Goal: Task Accomplishment & Management: Use online tool/utility

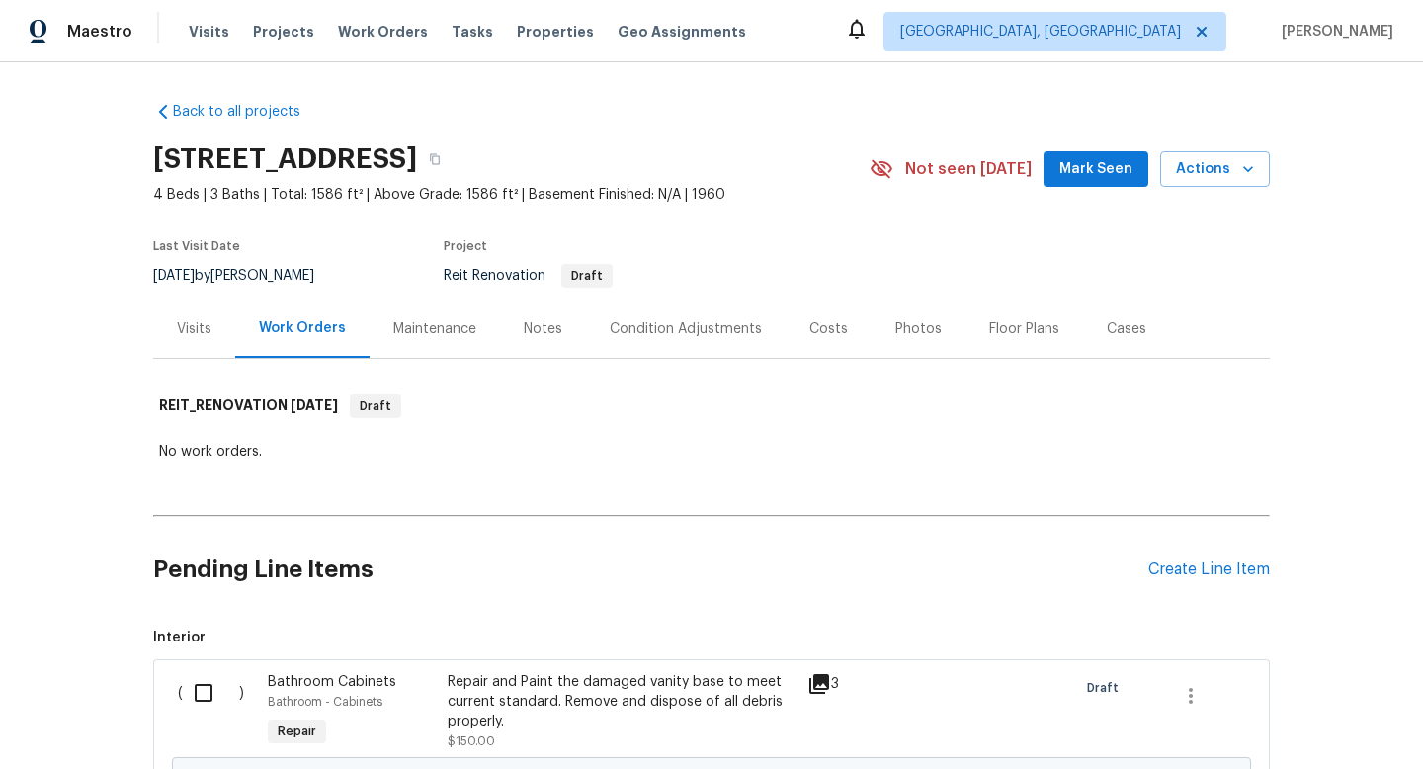
scroll to position [11336, 0]
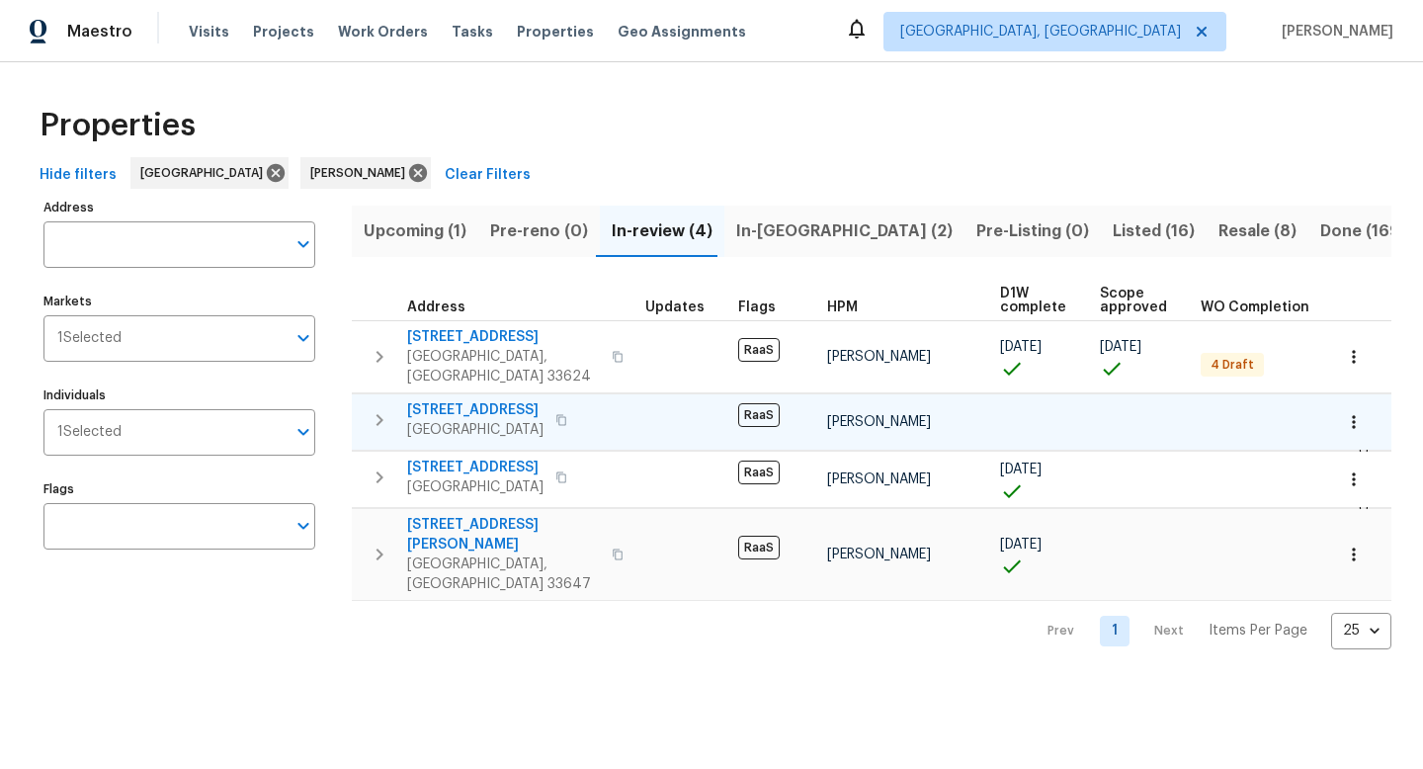
click at [472, 400] on span "8413 N Highland Ave" at bounding box center [475, 410] width 136 height 20
click at [1113, 241] on span "Listed (16)" at bounding box center [1154, 231] width 82 height 28
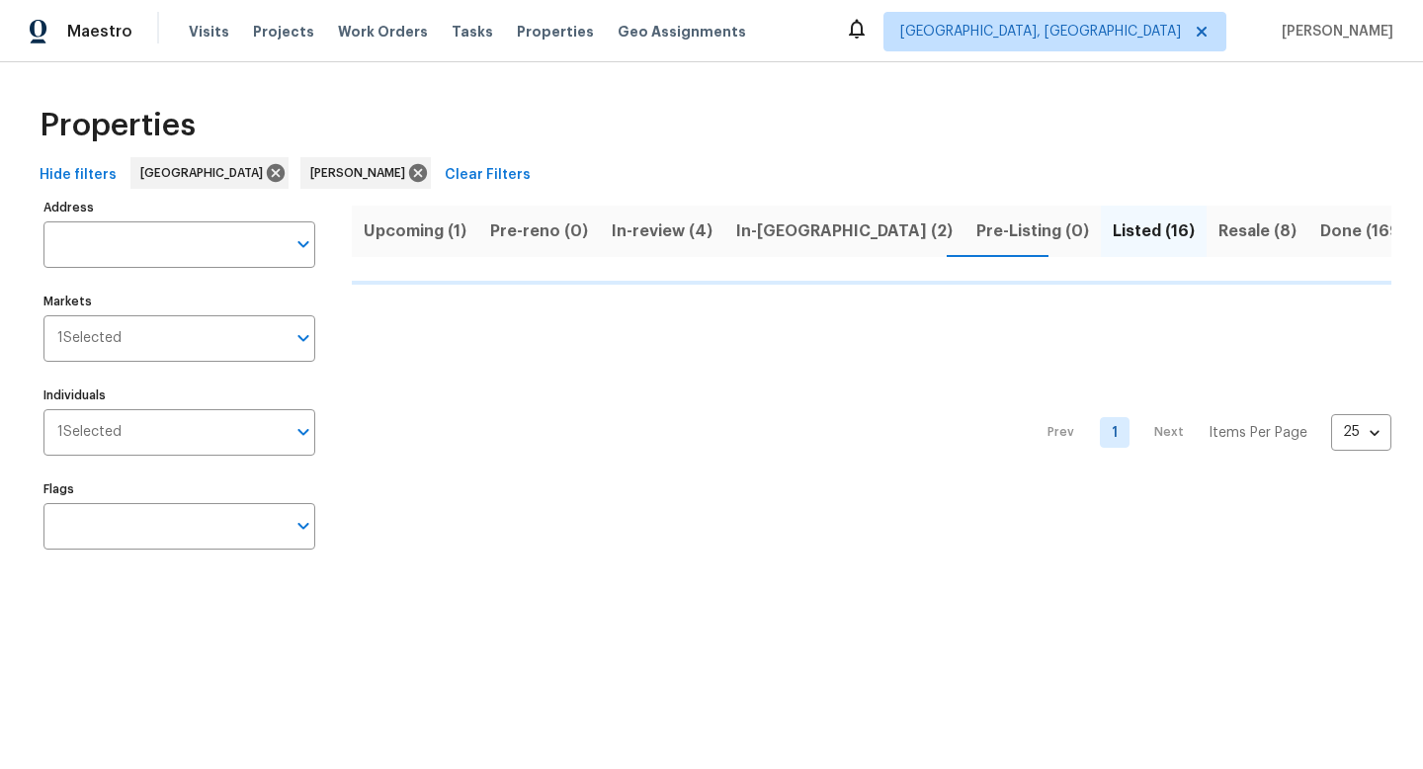
click at [792, 223] on span "In-reno (2)" at bounding box center [844, 231] width 216 height 28
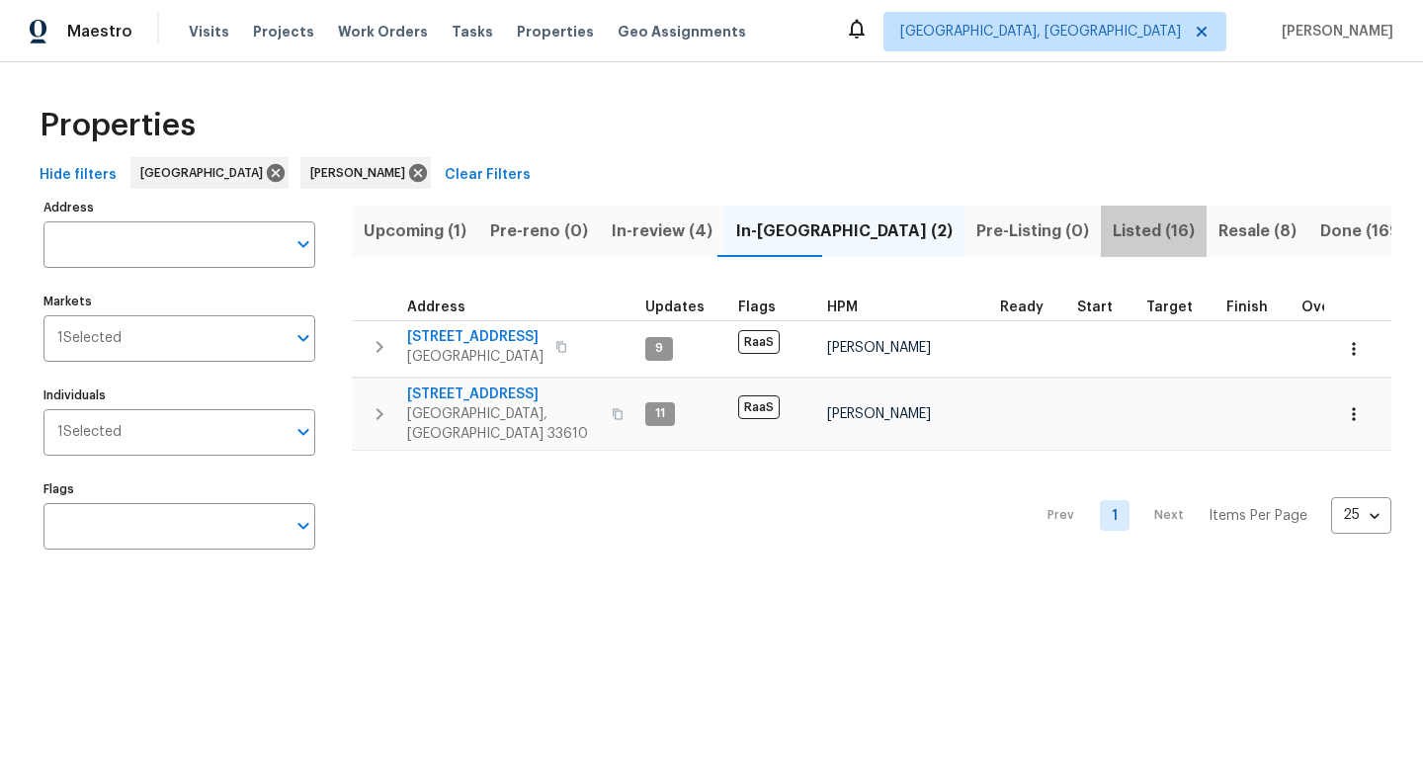
click at [1113, 234] on span "Listed (16)" at bounding box center [1154, 231] width 82 height 28
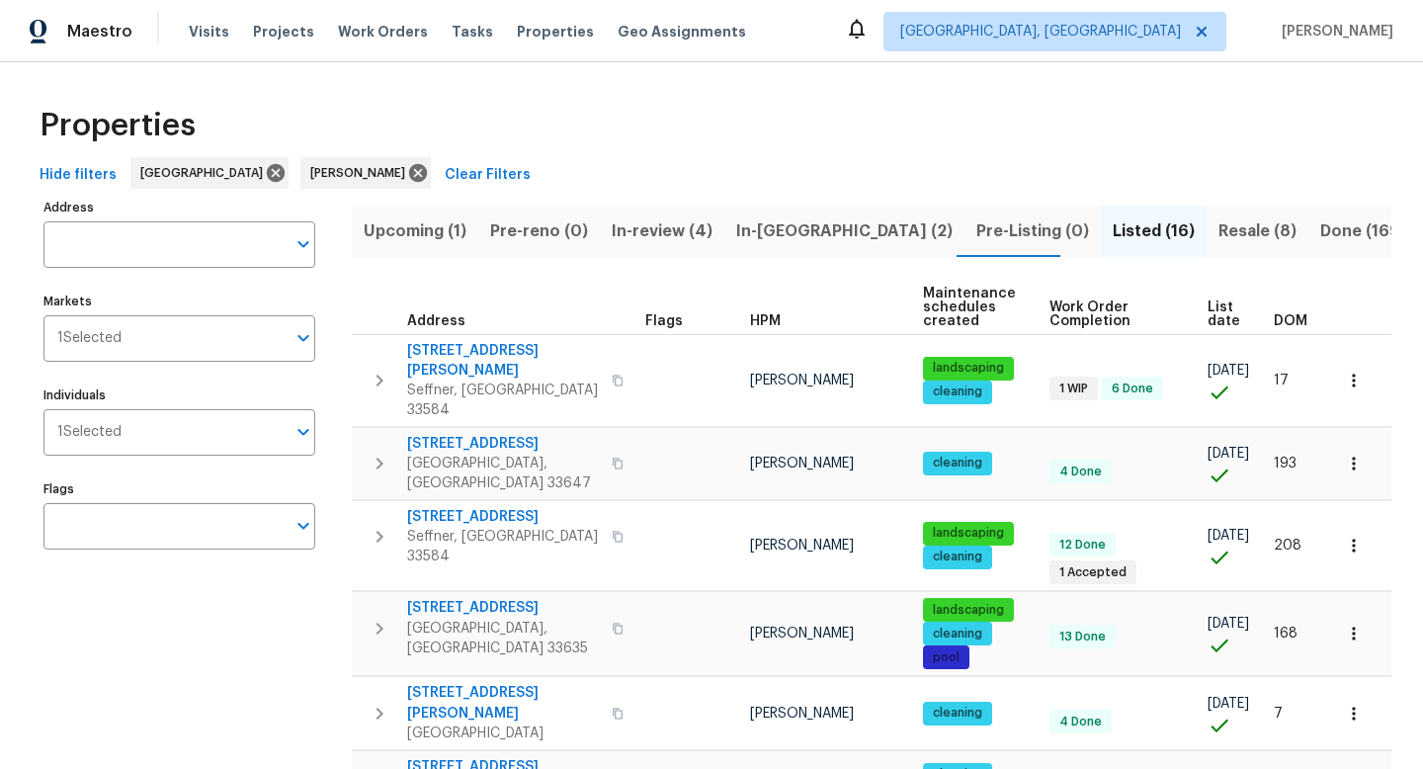
click at [1282, 323] on span "DOM" at bounding box center [1291, 321] width 34 height 14
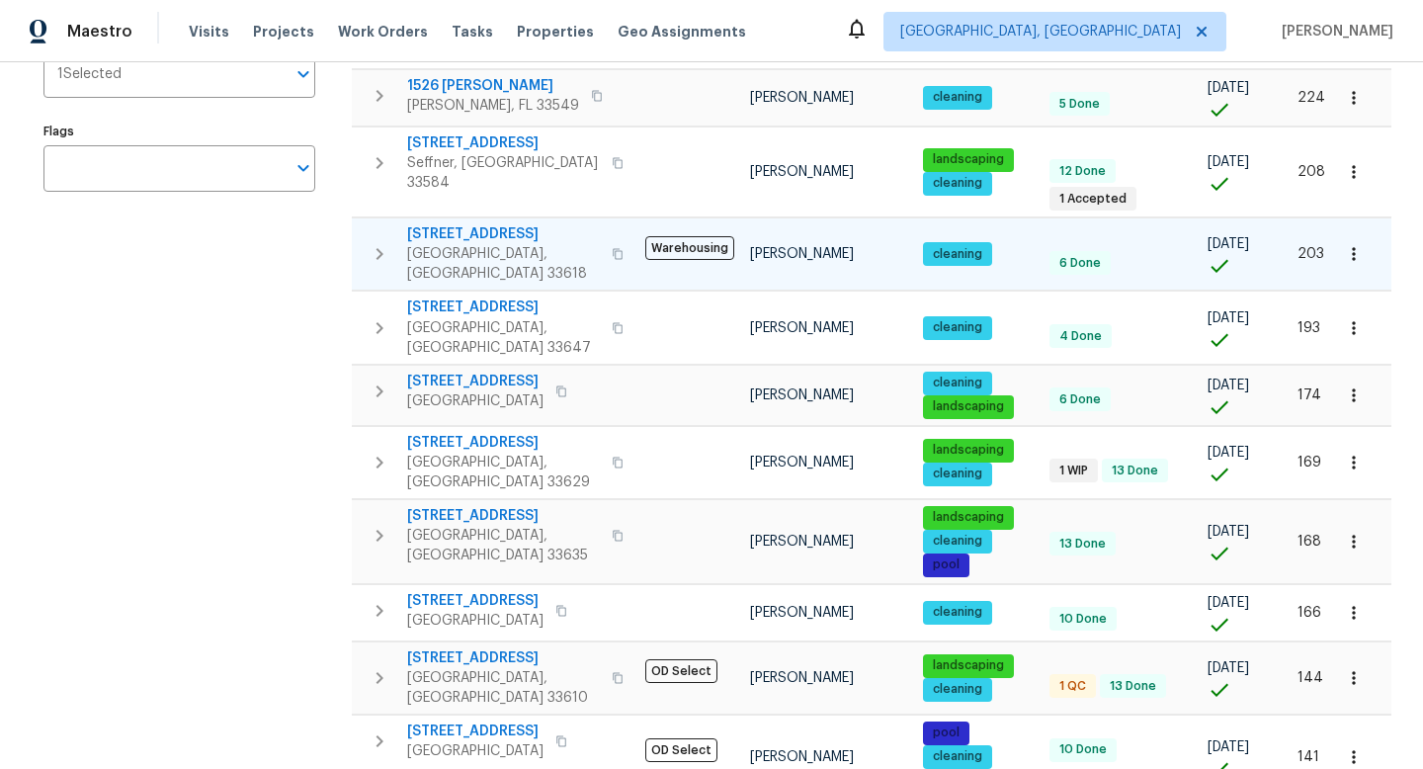
scroll to position [359, 0]
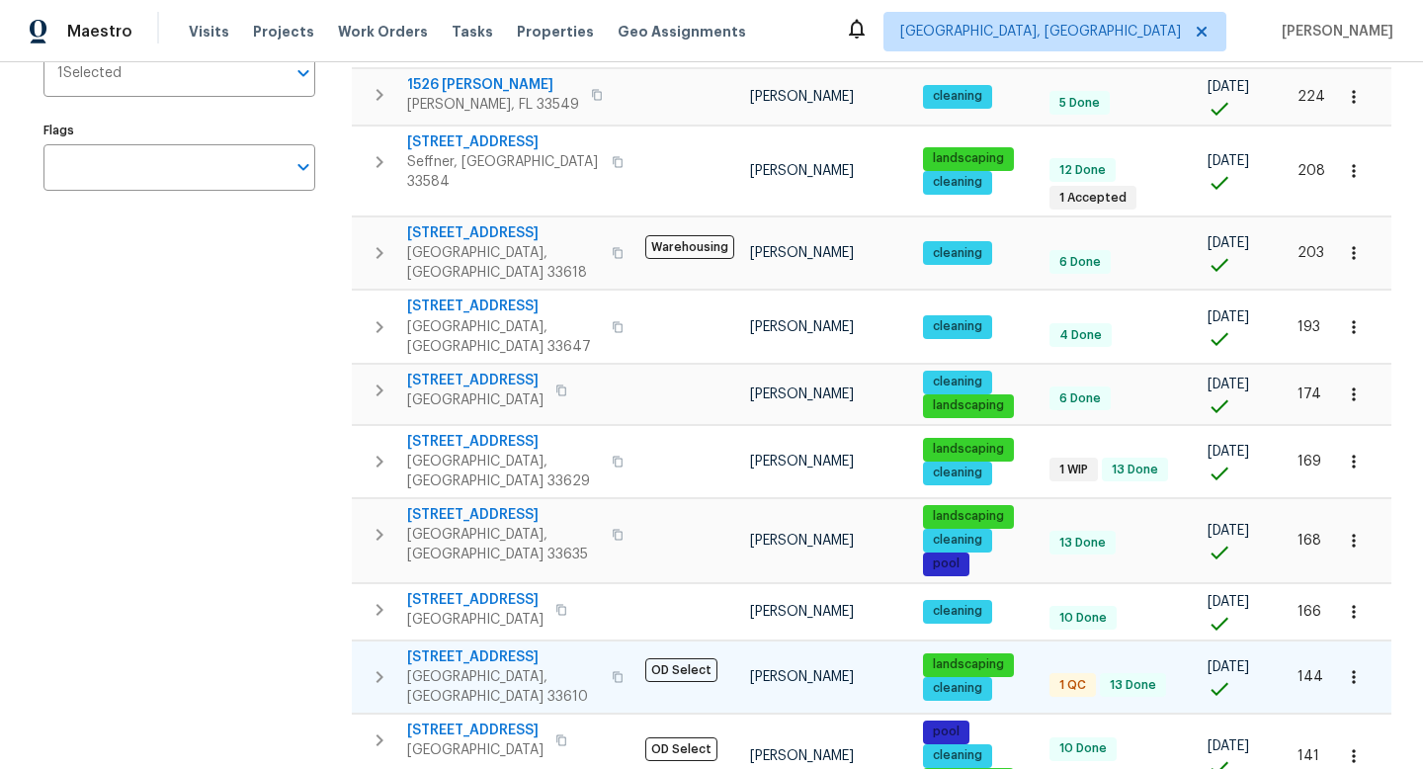
click at [521, 647] on span "3410 Grove Street Cir" at bounding box center [503, 657] width 193 height 20
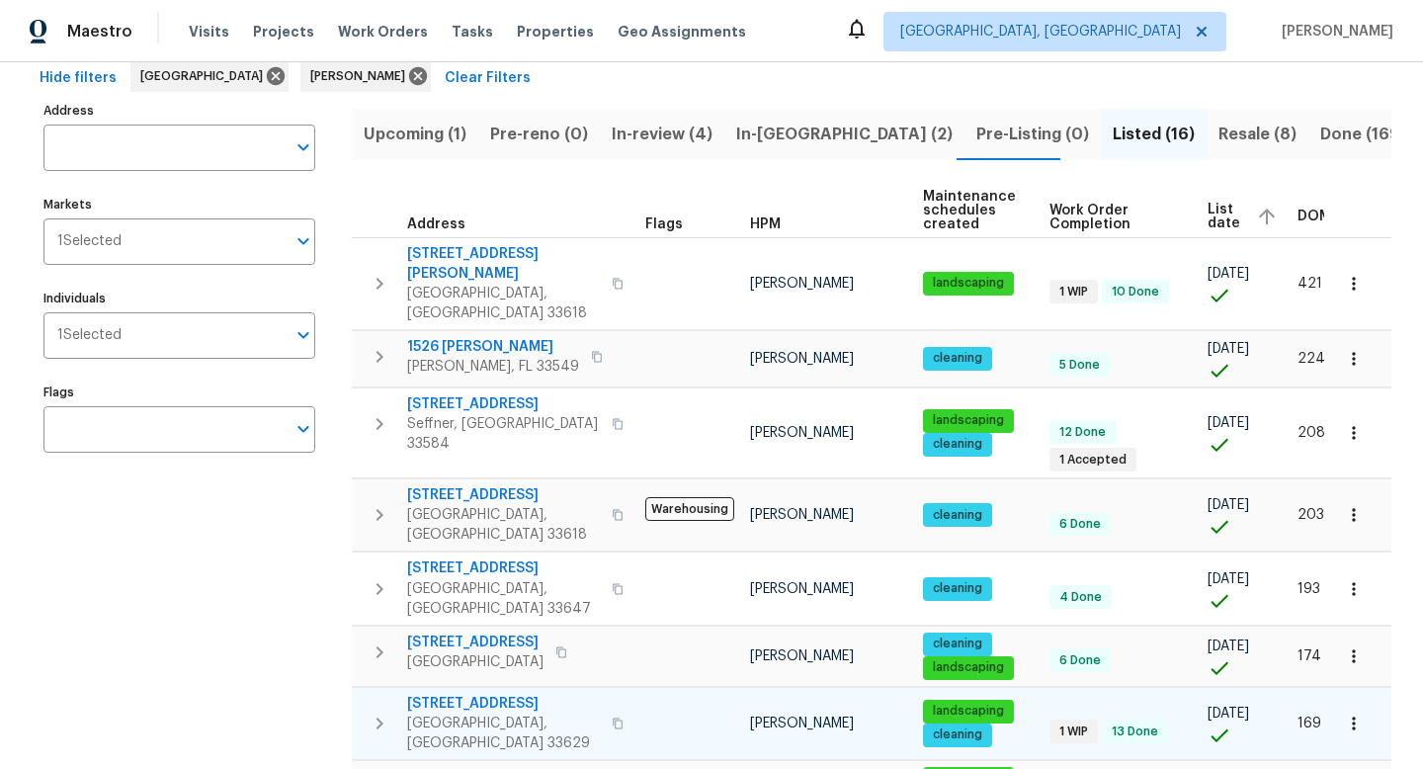
scroll to position [0, 0]
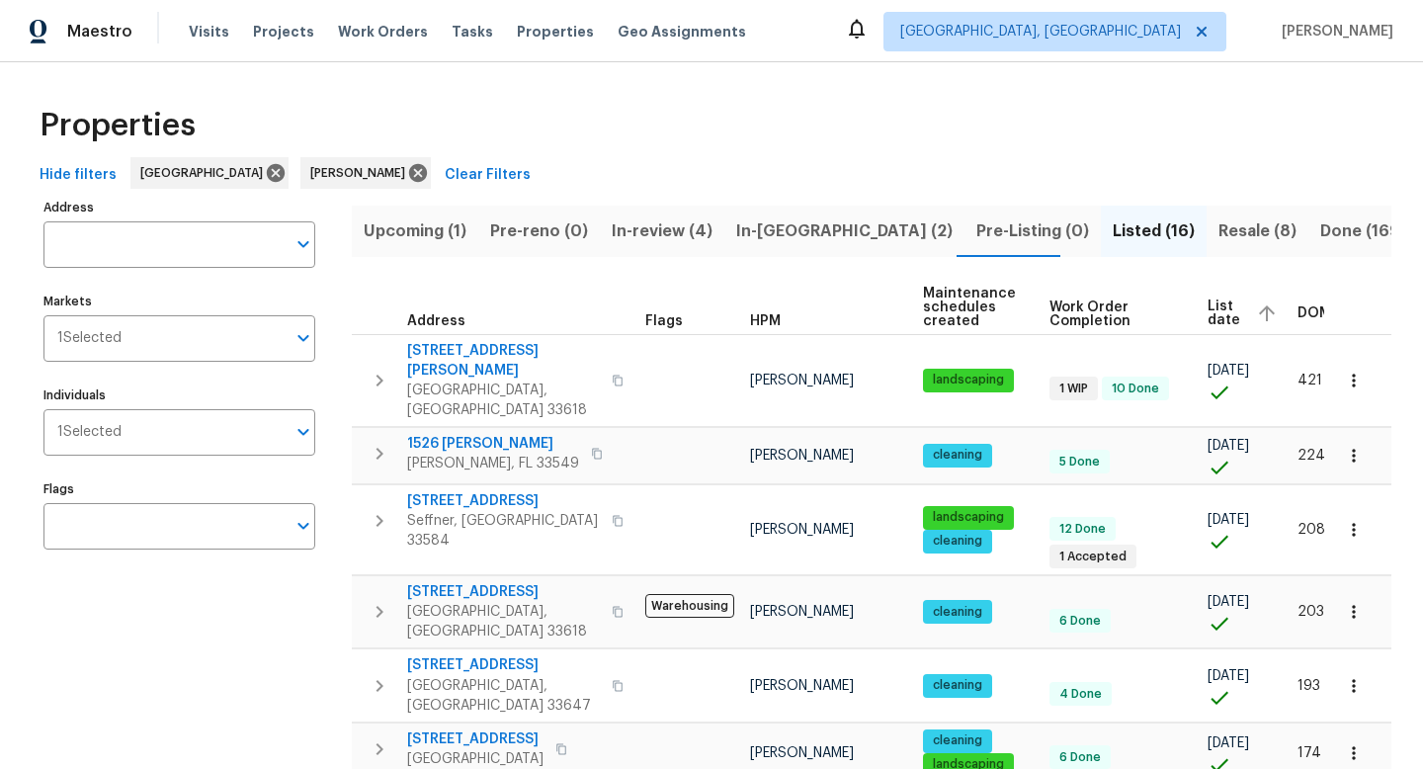
click at [1219, 226] on span "Resale (8)" at bounding box center [1258, 231] width 78 height 28
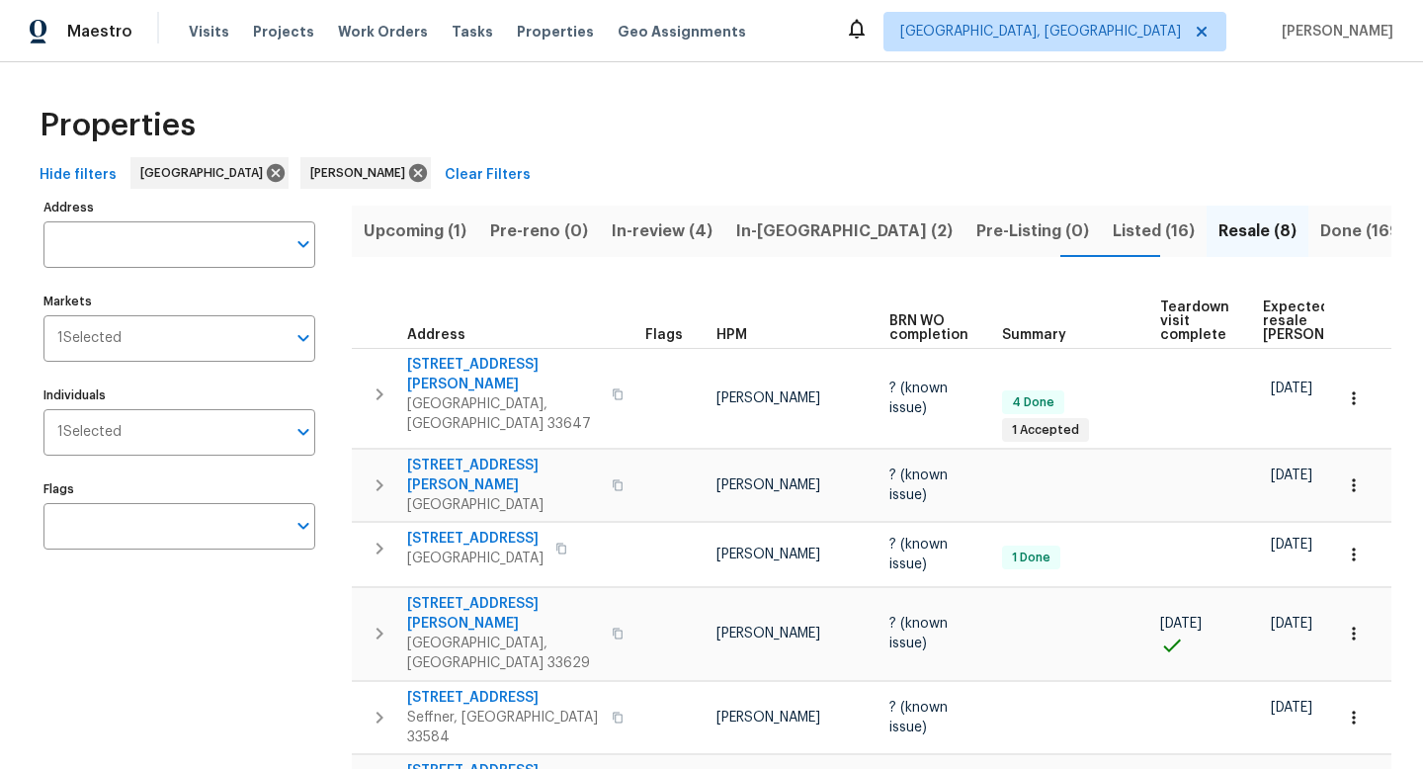
click at [1268, 320] on span "Expected resale COE" at bounding box center [1319, 321] width 112 height 42
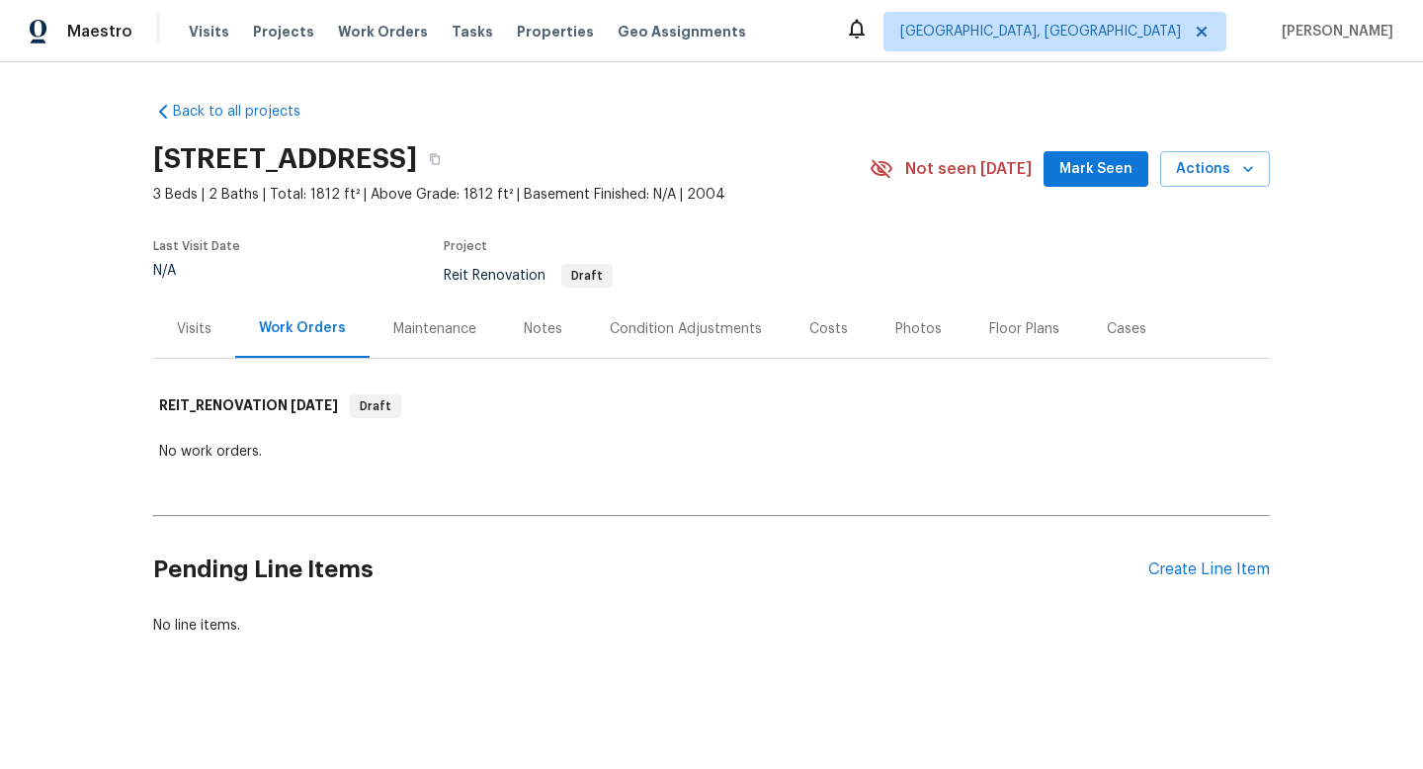
scroll to position [1, 0]
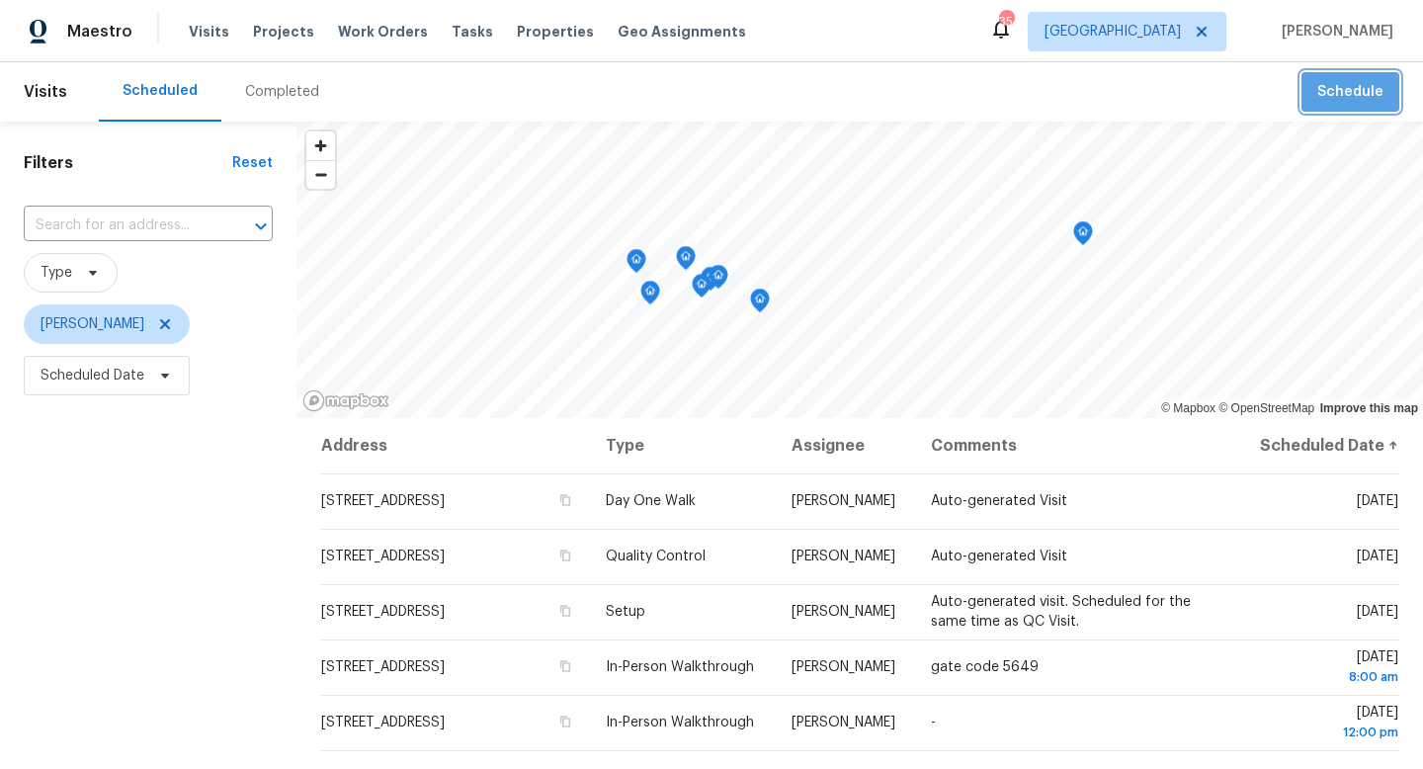
click at [1358, 95] on span "Schedule" at bounding box center [1350, 92] width 66 height 25
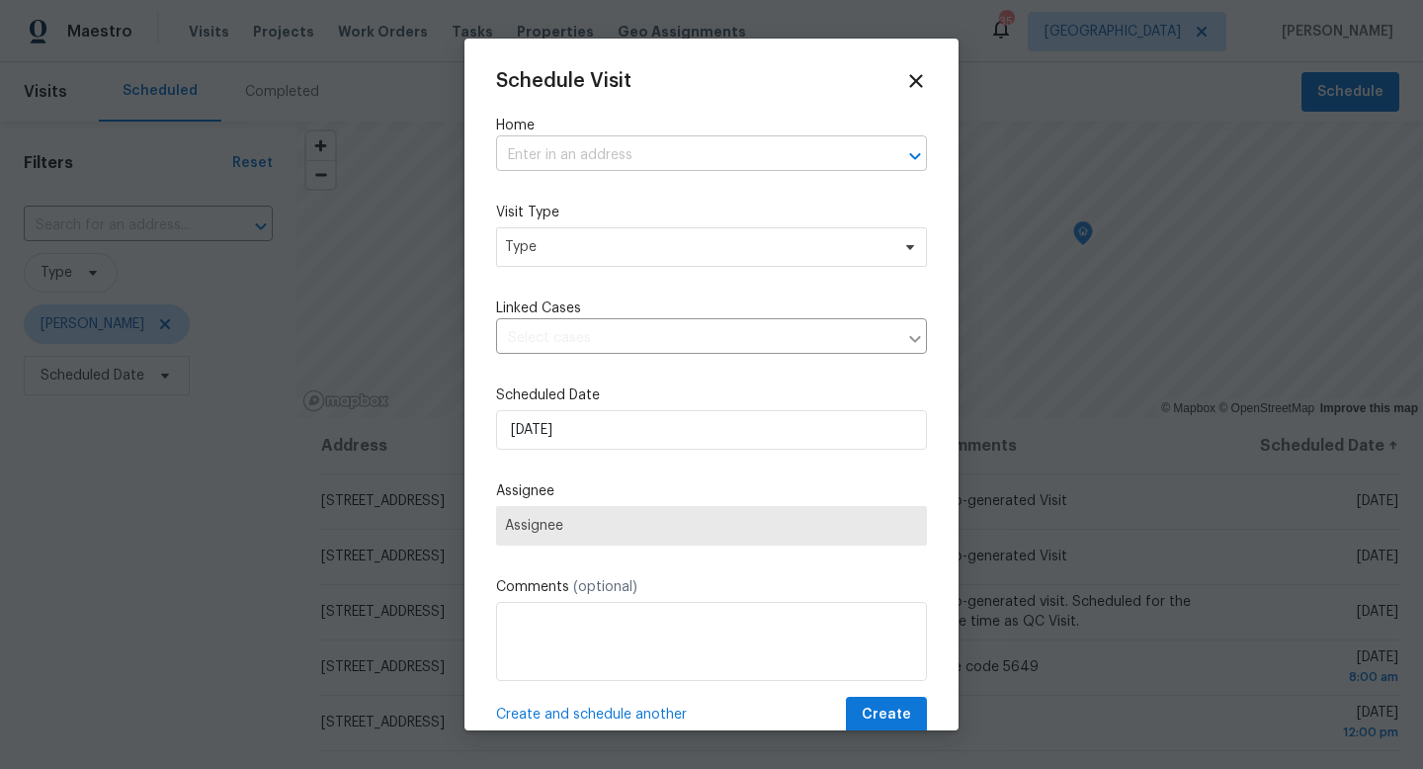
click at [775, 146] on input "text" at bounding box center [684, 155] width 376 height 31
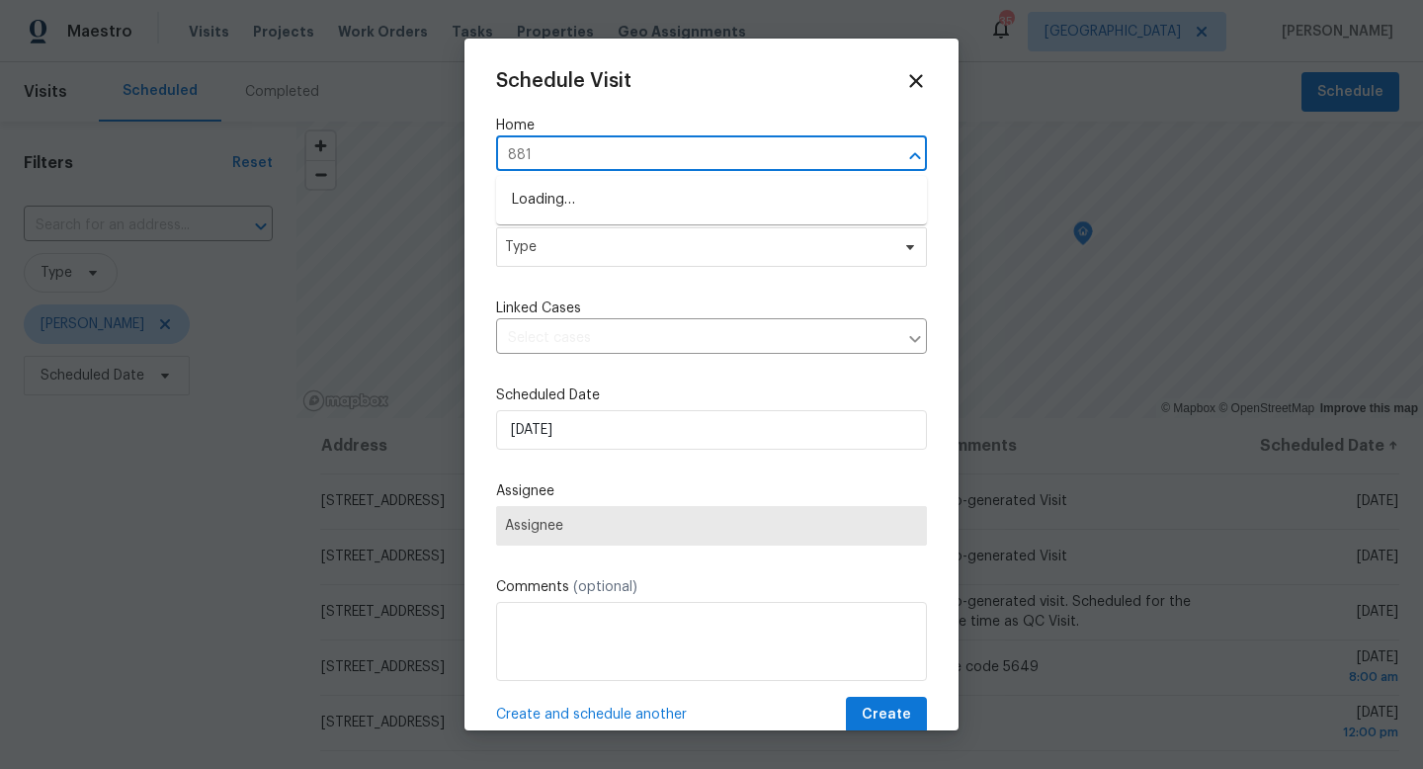
type input "8812"
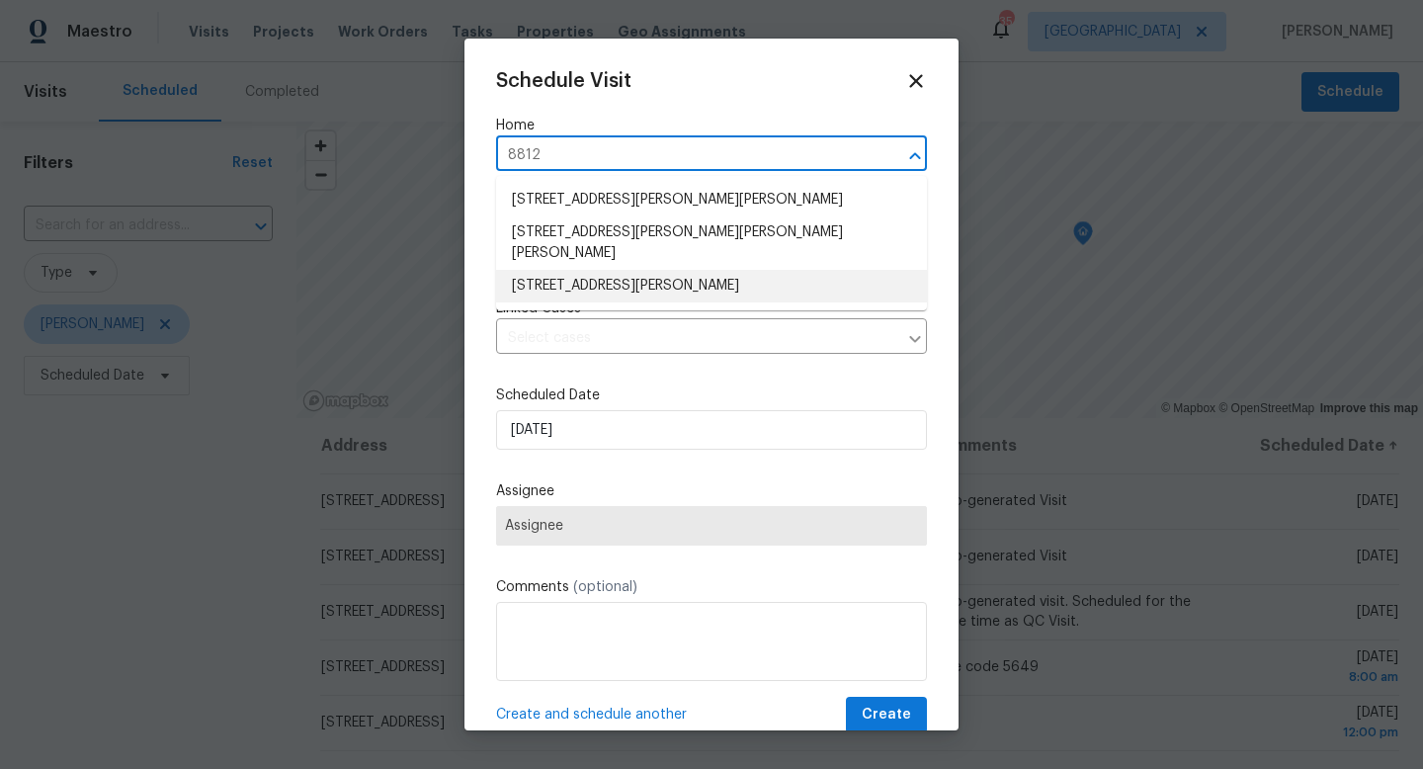
click at [749, 270] on li "8812 Bayaud Dr, Tampa, FL 33626" at bounding box center [711, 286] width 431 height 33
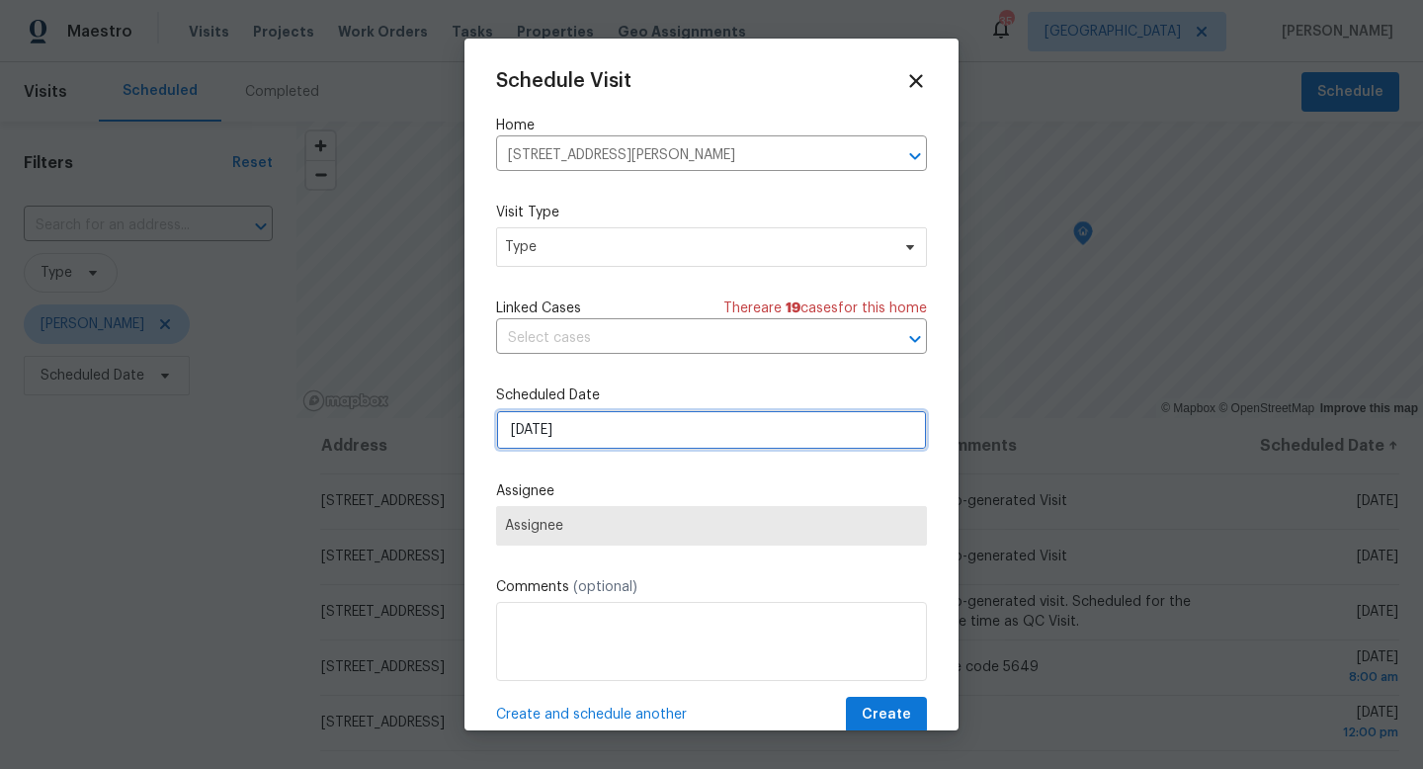
click at [668, 427] on input "[DATE]" at bounding box center [711, 430] width 431 height 40
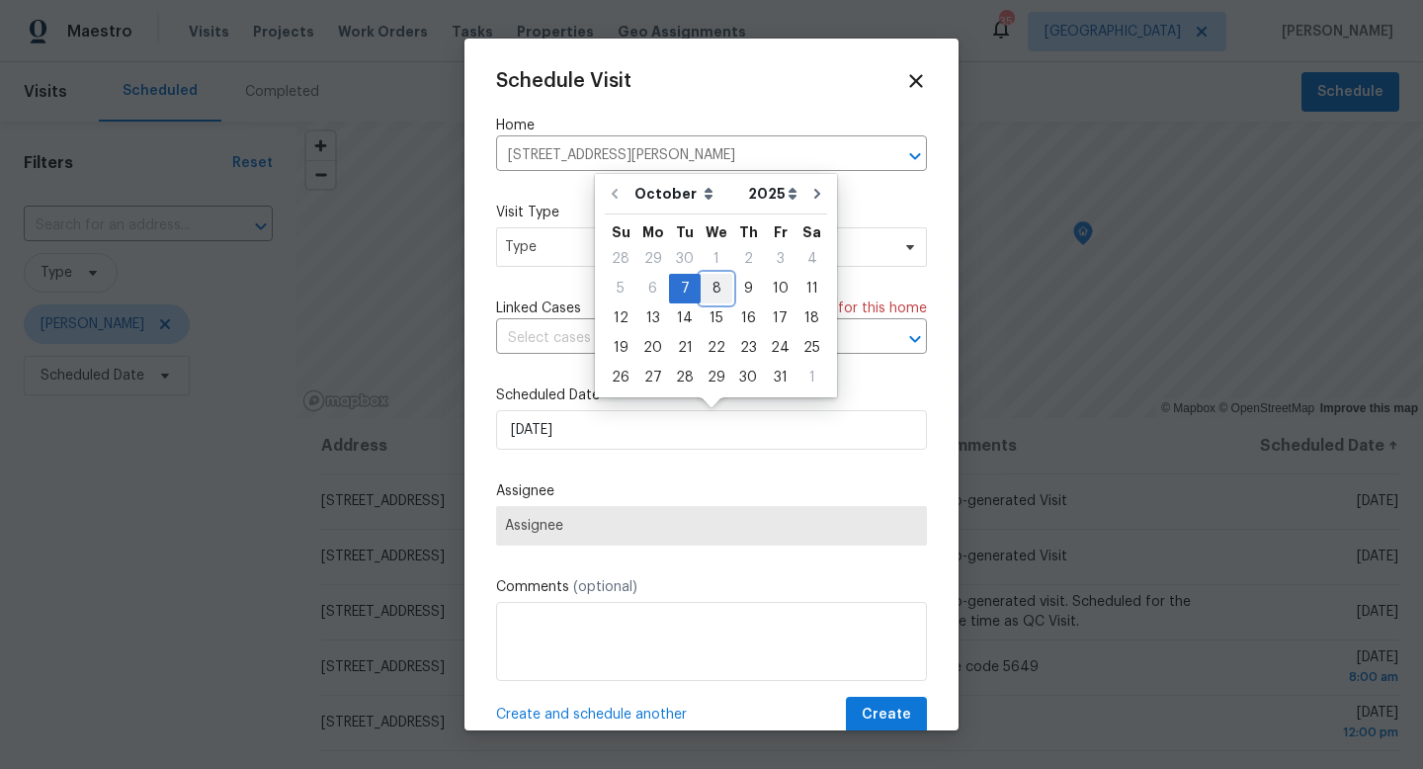
click at [716, 285] on div "8" at bounding box center [717, 289] width 32 height 28
type input "10/8/2025"
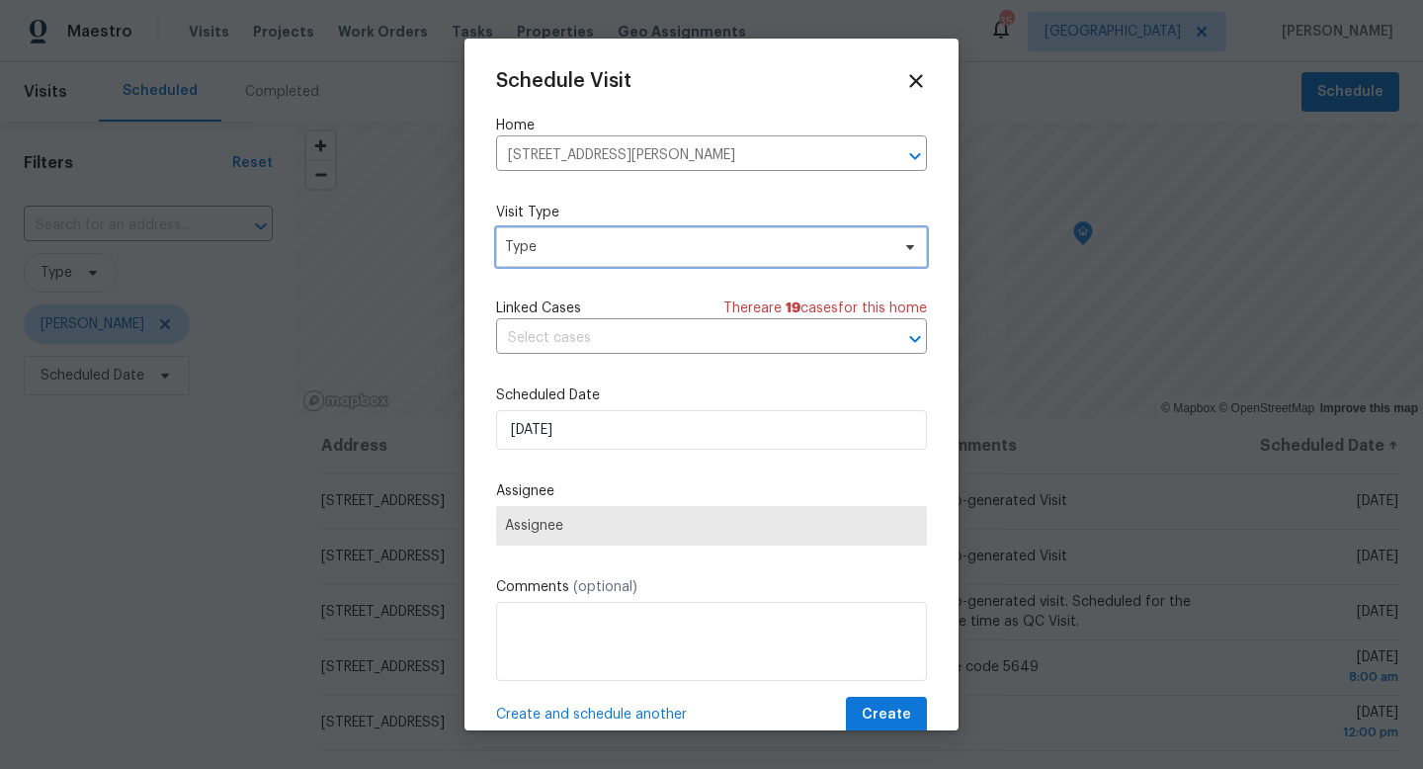
click at [644, 249] on span "Type" at bounding box center [697, 247] width 384 height 20
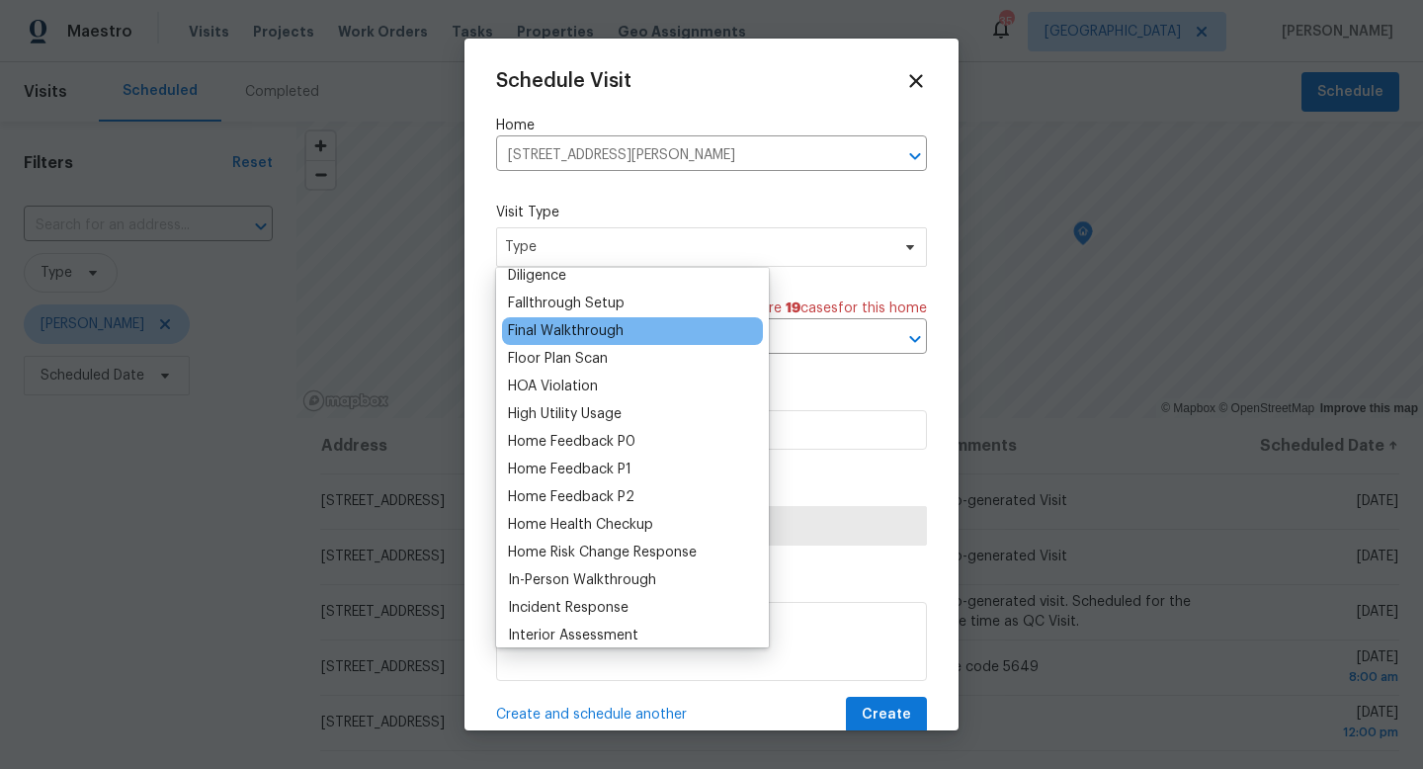
scroll to position [457, 0]
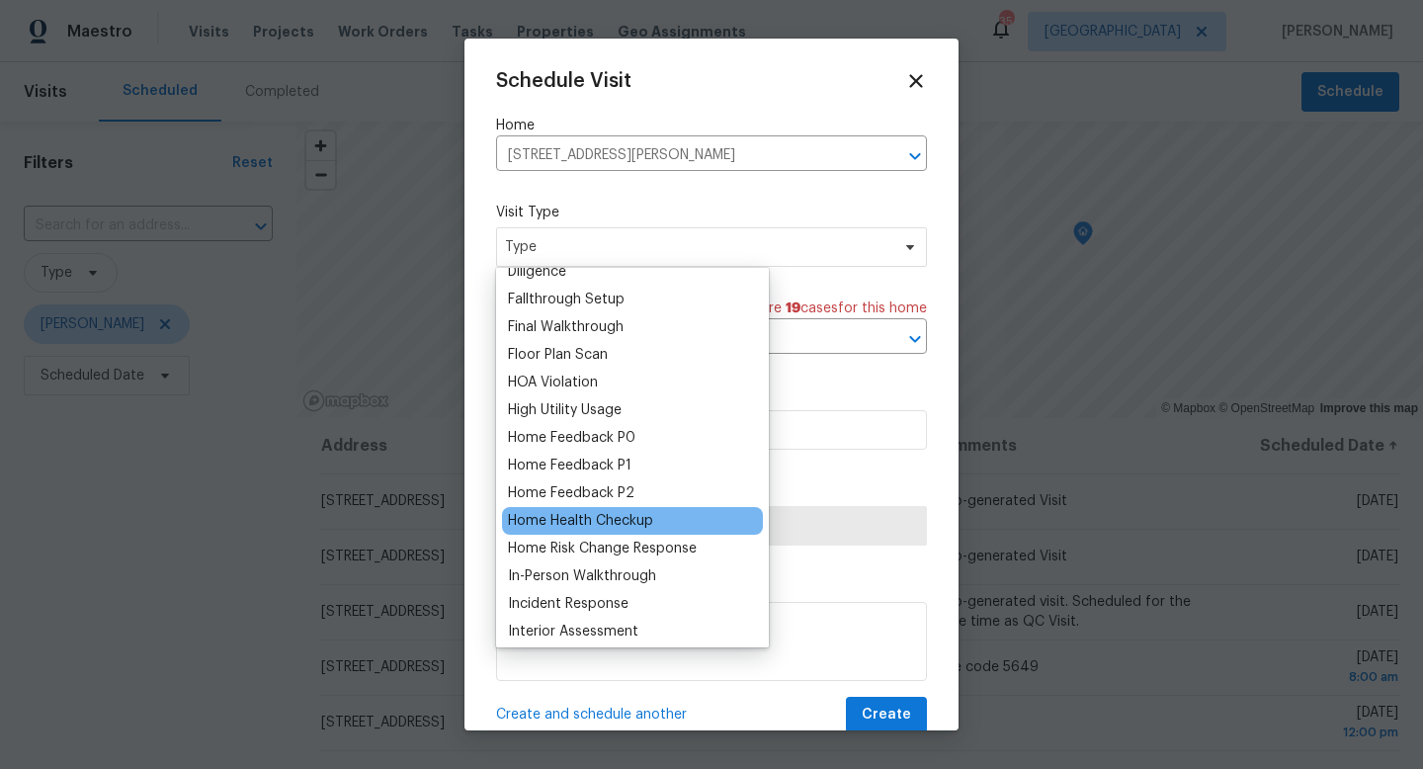
click at [656, 521] on div "Home Health Checkup" at bounding box center [632, 521] width 261 height 28
click at [621, 523] on div "Home Health Checkup" at bounding box center [580, 521] width 145 height 20
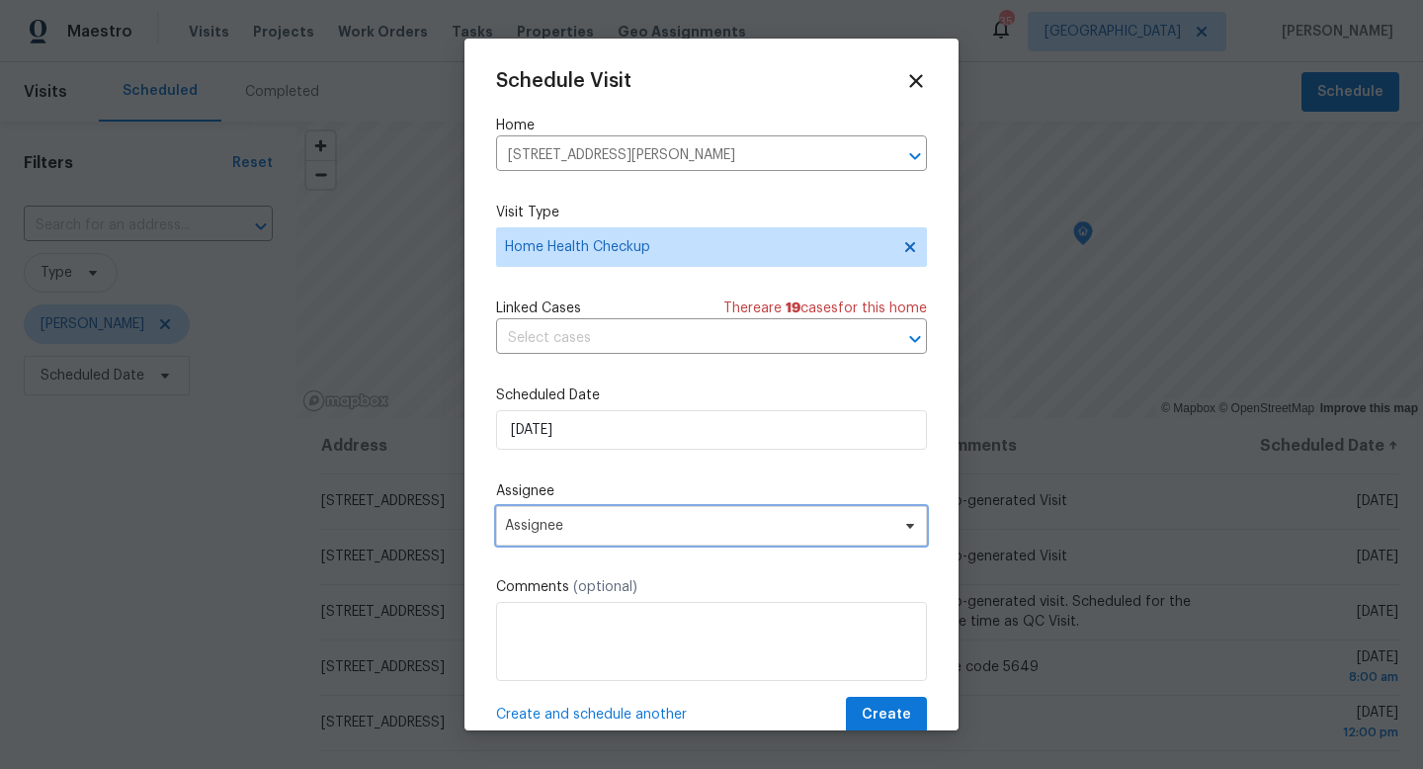
click at [603, 526] on span "Assignee" at bounding box center [698, 526] width 387 height 16
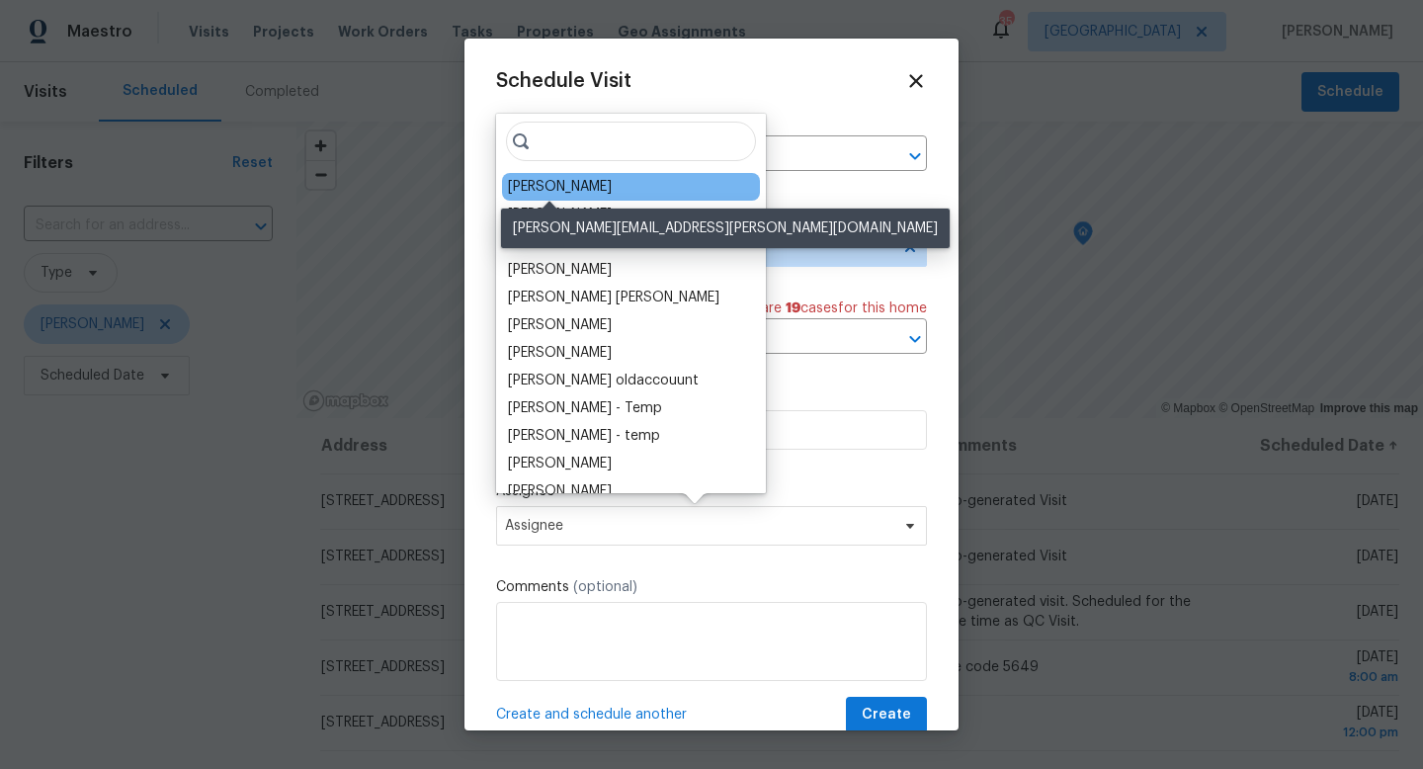
click at [543, 190] on div "[PERSON_NAME]" at bounding box center [560, 187] width 104 height 20
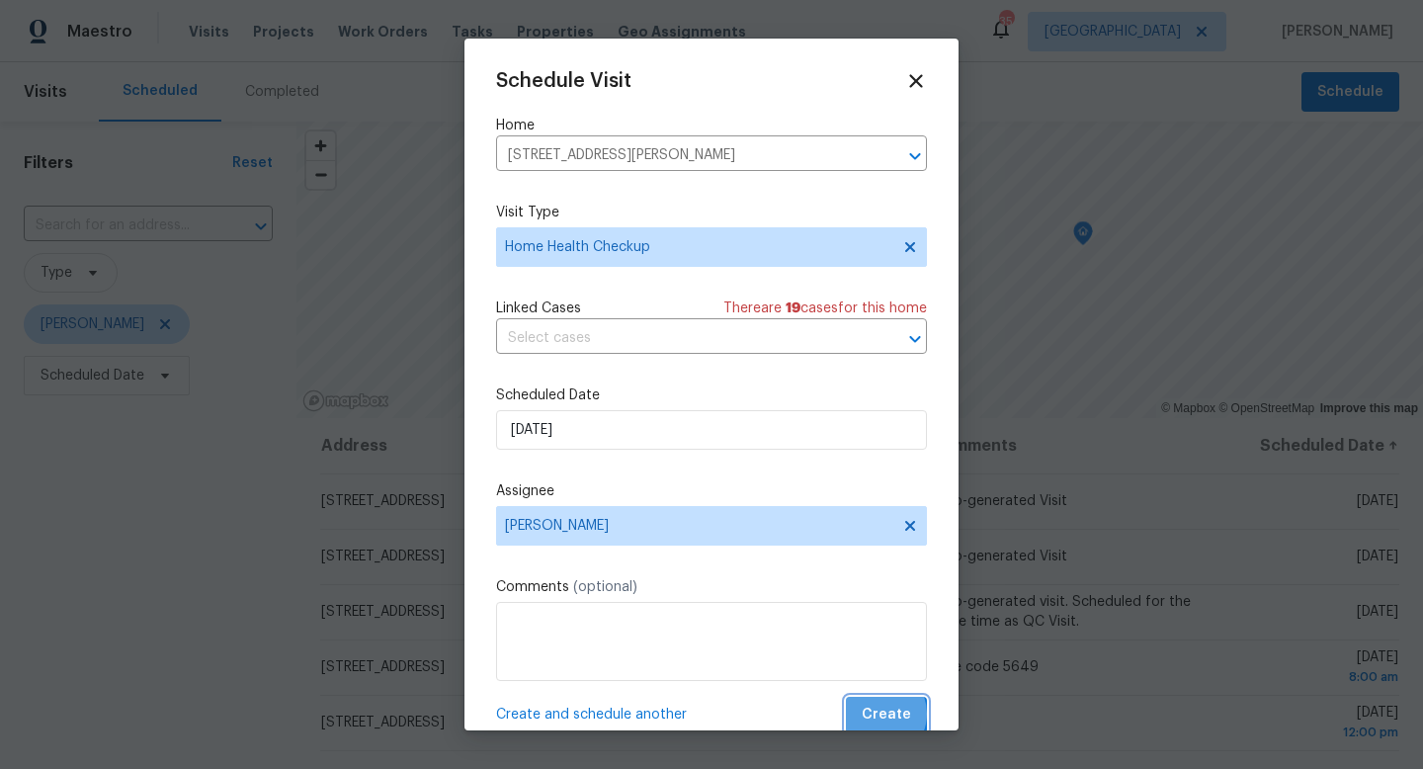
click at [880, 715] on span "Create" at bounding box center [886, 715] width 49 height 25
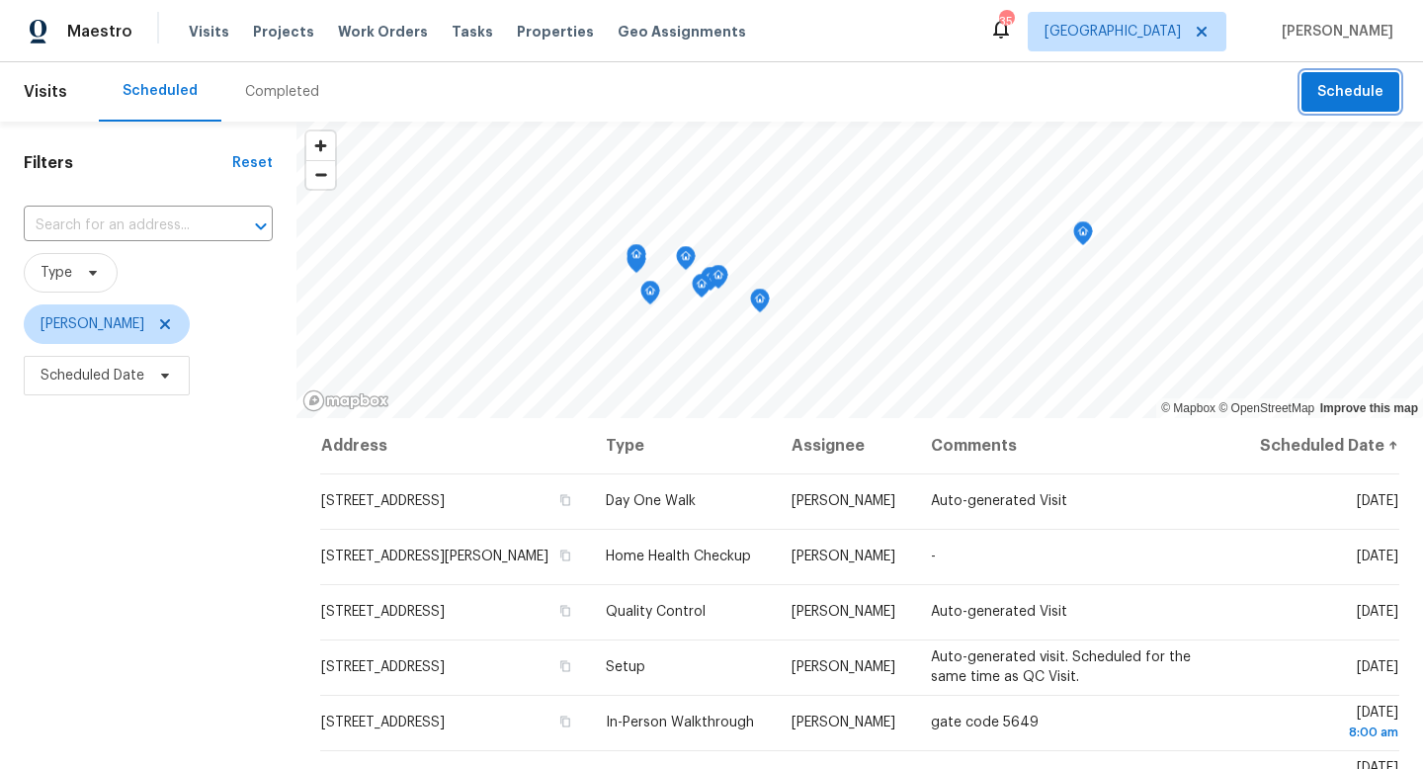
click at [1347, 88] on span "Schedule" at bounding box center [1350, 92] width 66 height 25
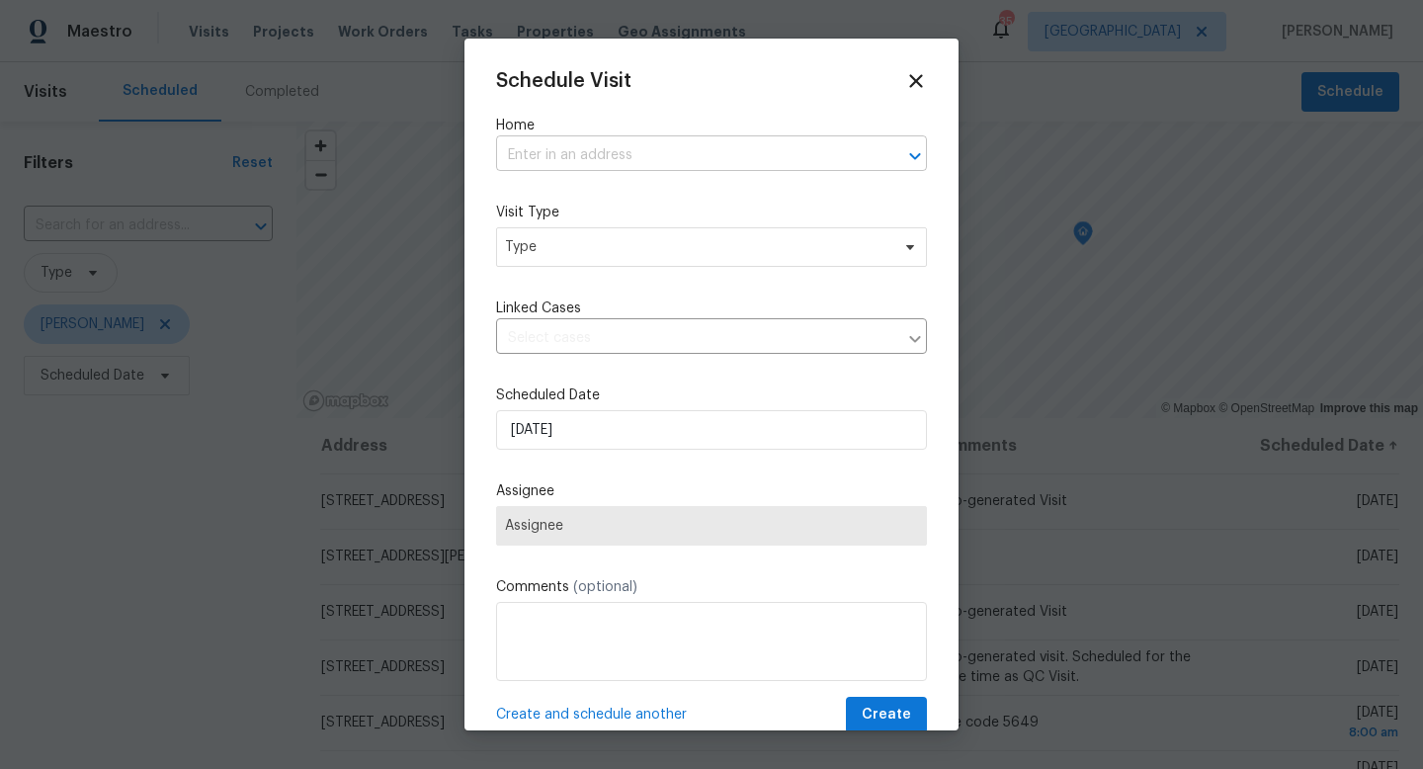
click at [723, 157] on input "text" at bounding box center [684, 155] width 376 height 31
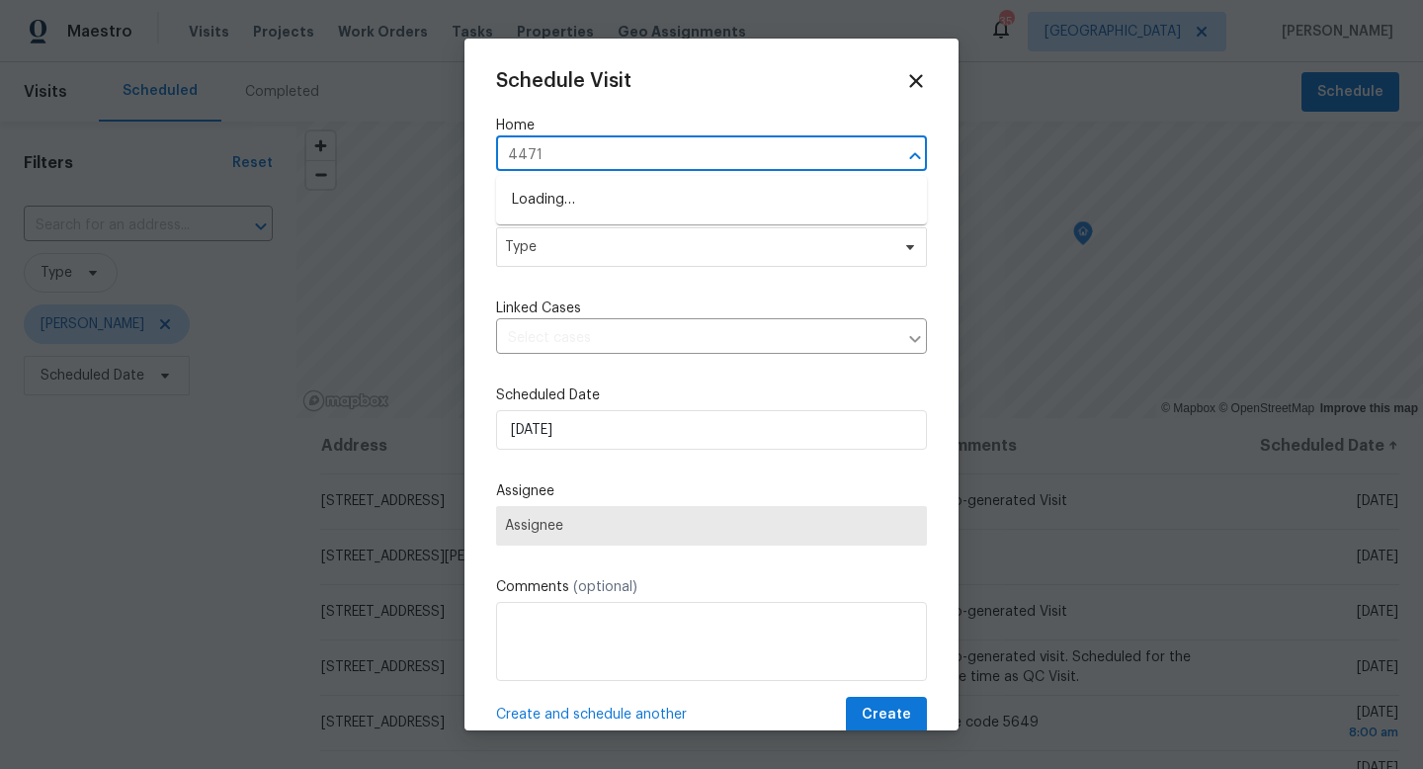
type input "4471 h"
click at [693, 196] on li "[STREET_ADDRESS][PERSON_NAME]" at bounding box center [711, 200] width 431 height 33
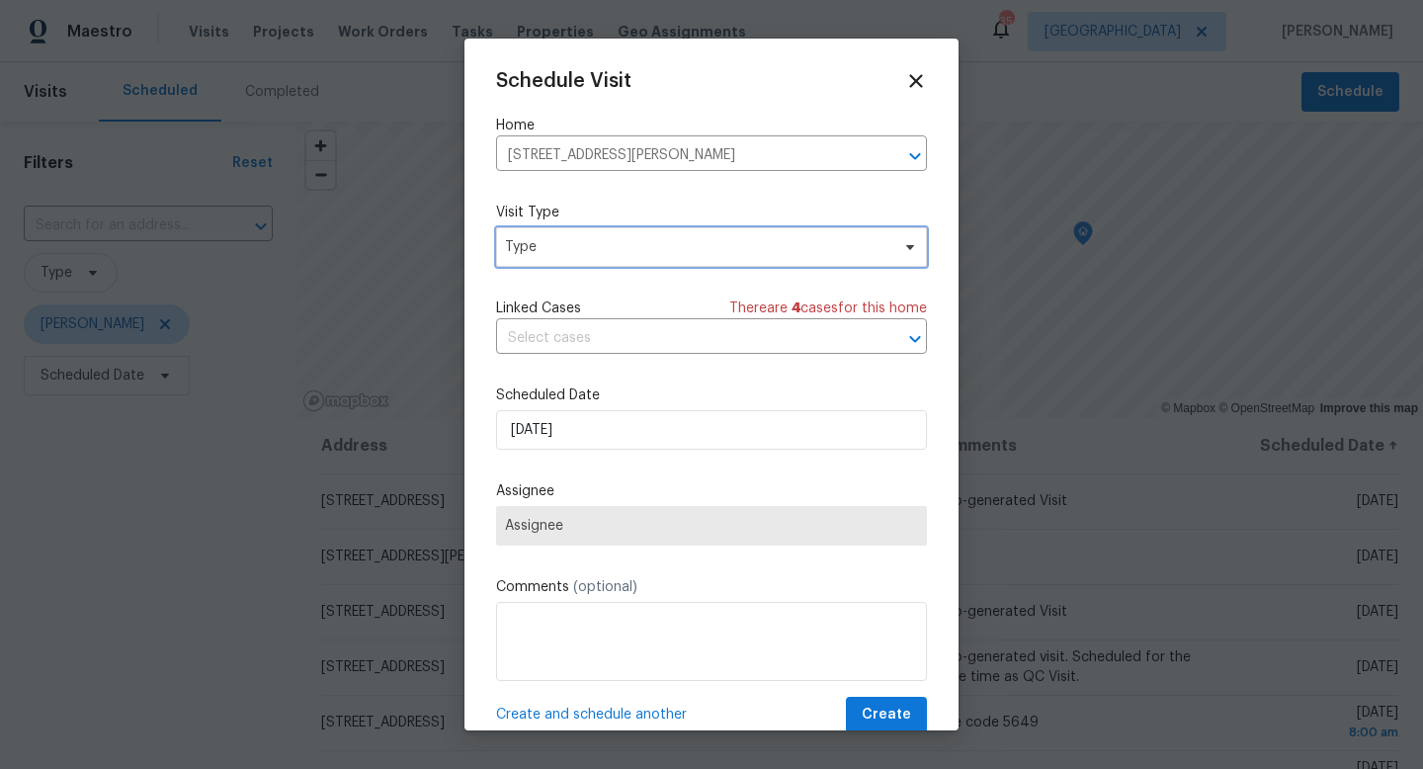
click at [626, 257] on span "Type" at bounding box center [697, 247] width 384 height 20
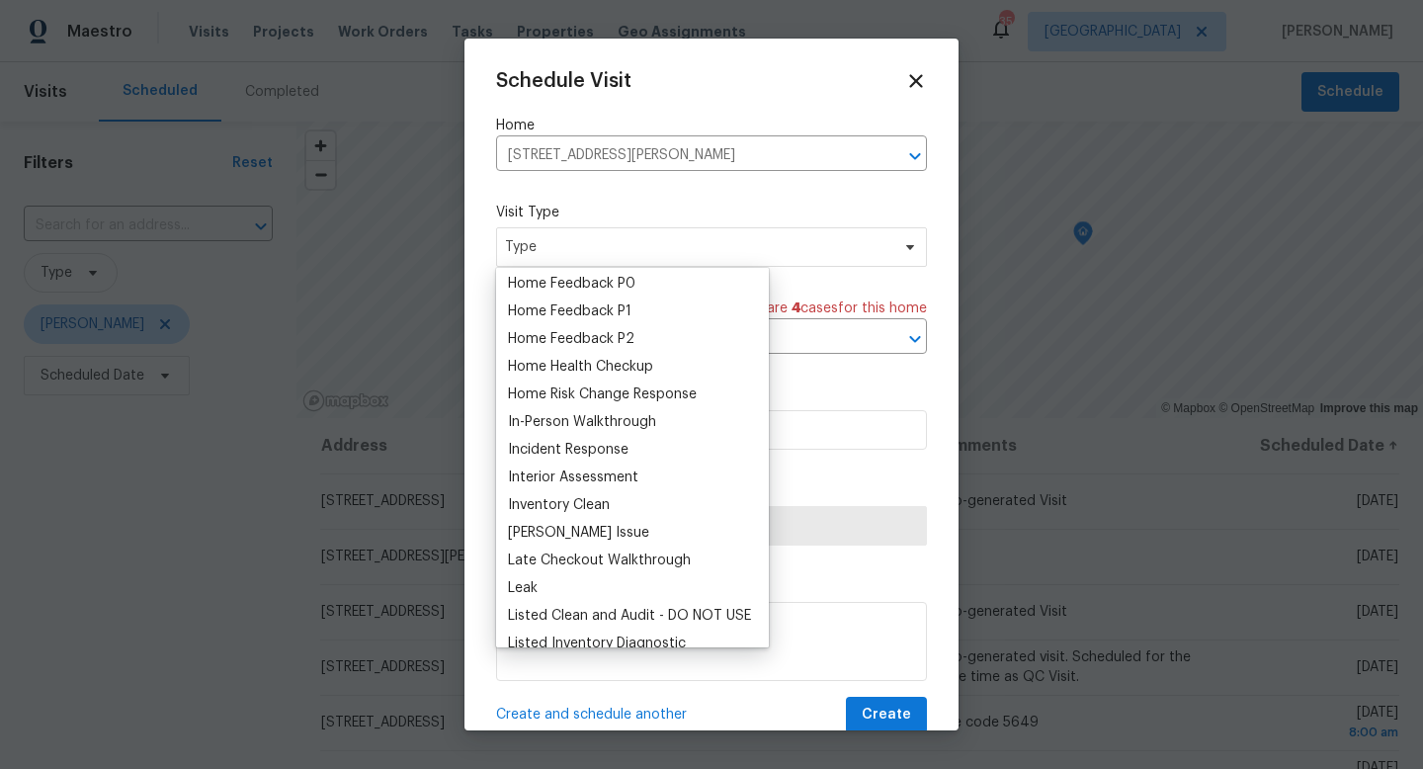
scroll to position [612, 0]
click at [592, 368] on div "Home Health Checkup" at bounding box center [580, 366] width 145 height 20
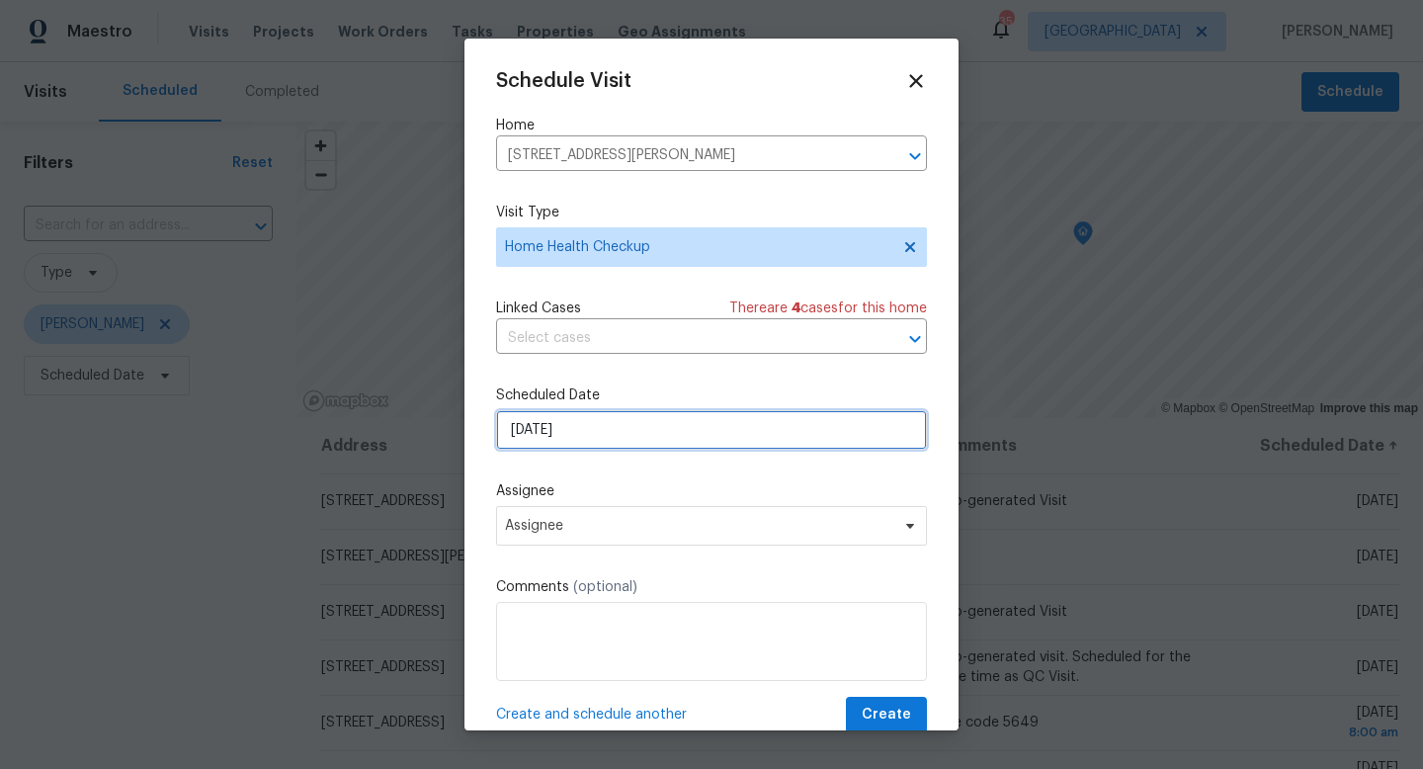
click at [576, 438] on input "[DATE]" at bounding box center [711, 430] width 431 height 40
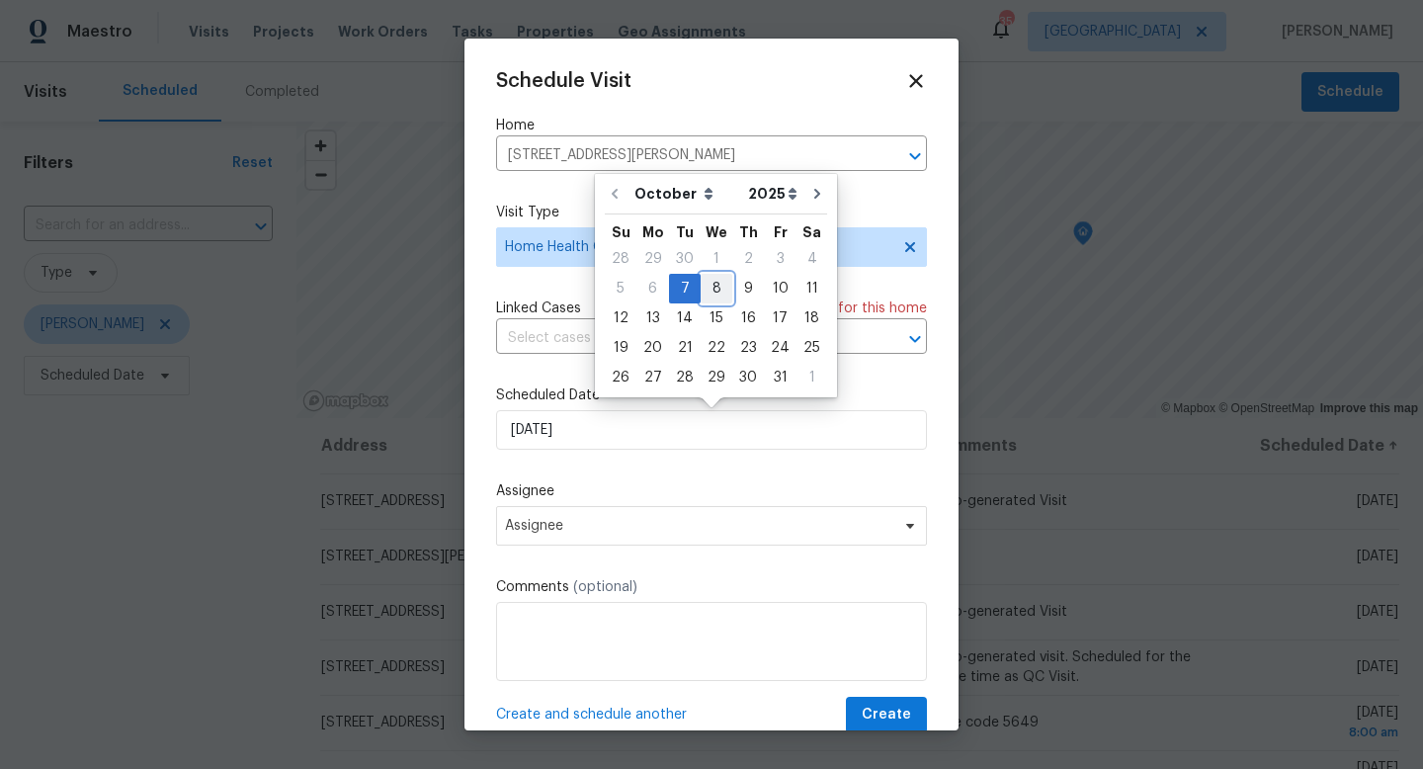
click at [708, 292] on div "8" at bounding box center [717, 289] width 32 height 28
type input "[DATE]"
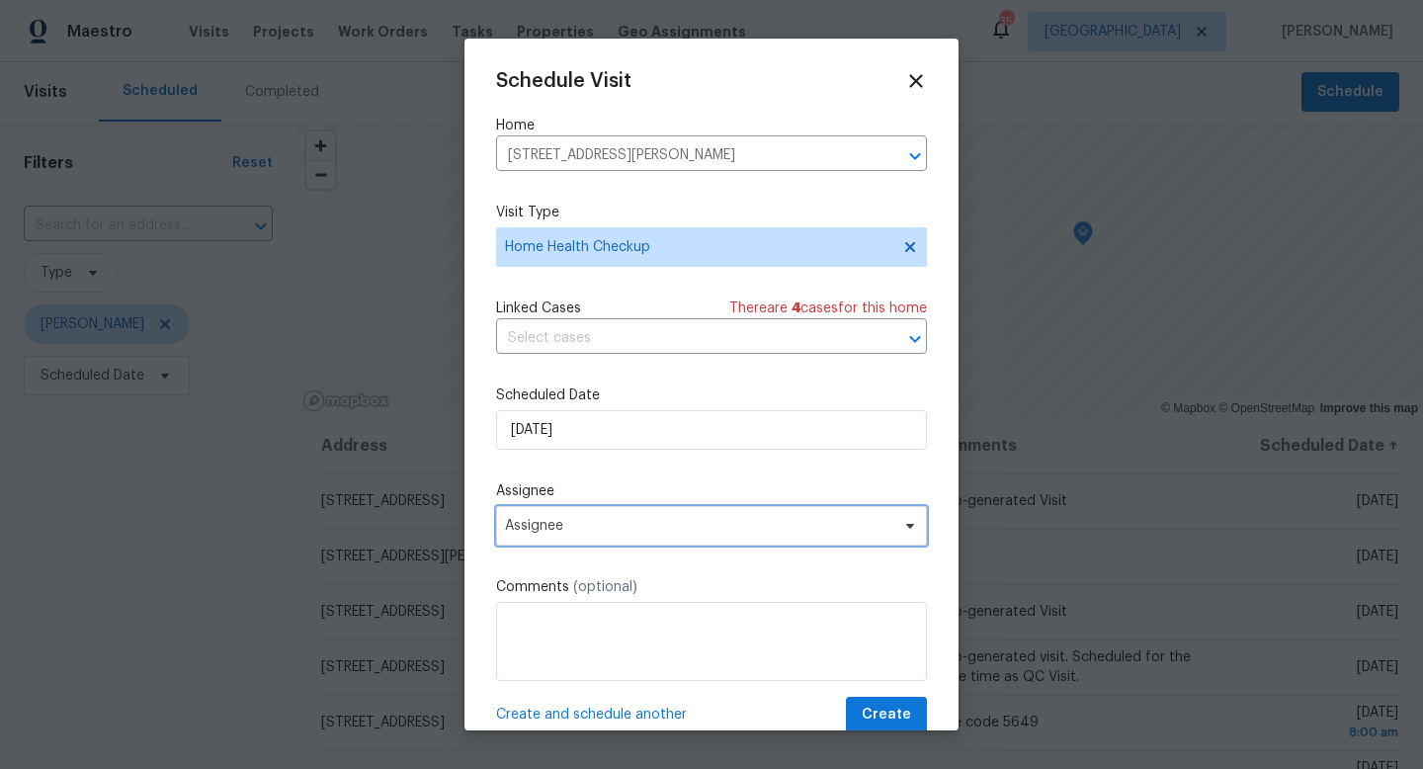
click at [593, 535] on span "Assignee" at bounding box center [711, 526] width 431 height 40
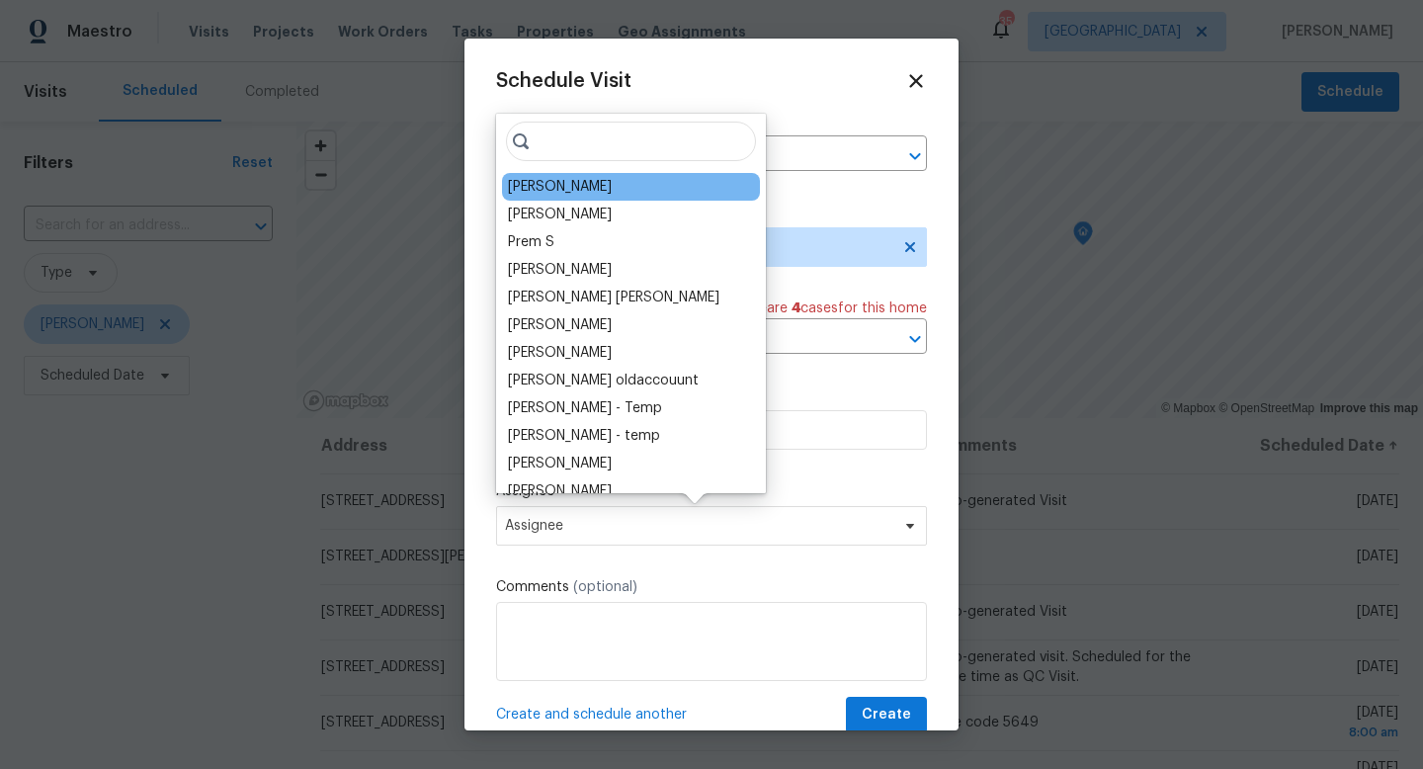
click at [567, 197] on div "[PERSON_NAME]" at bounding box center [631, 187] width 258 height 28
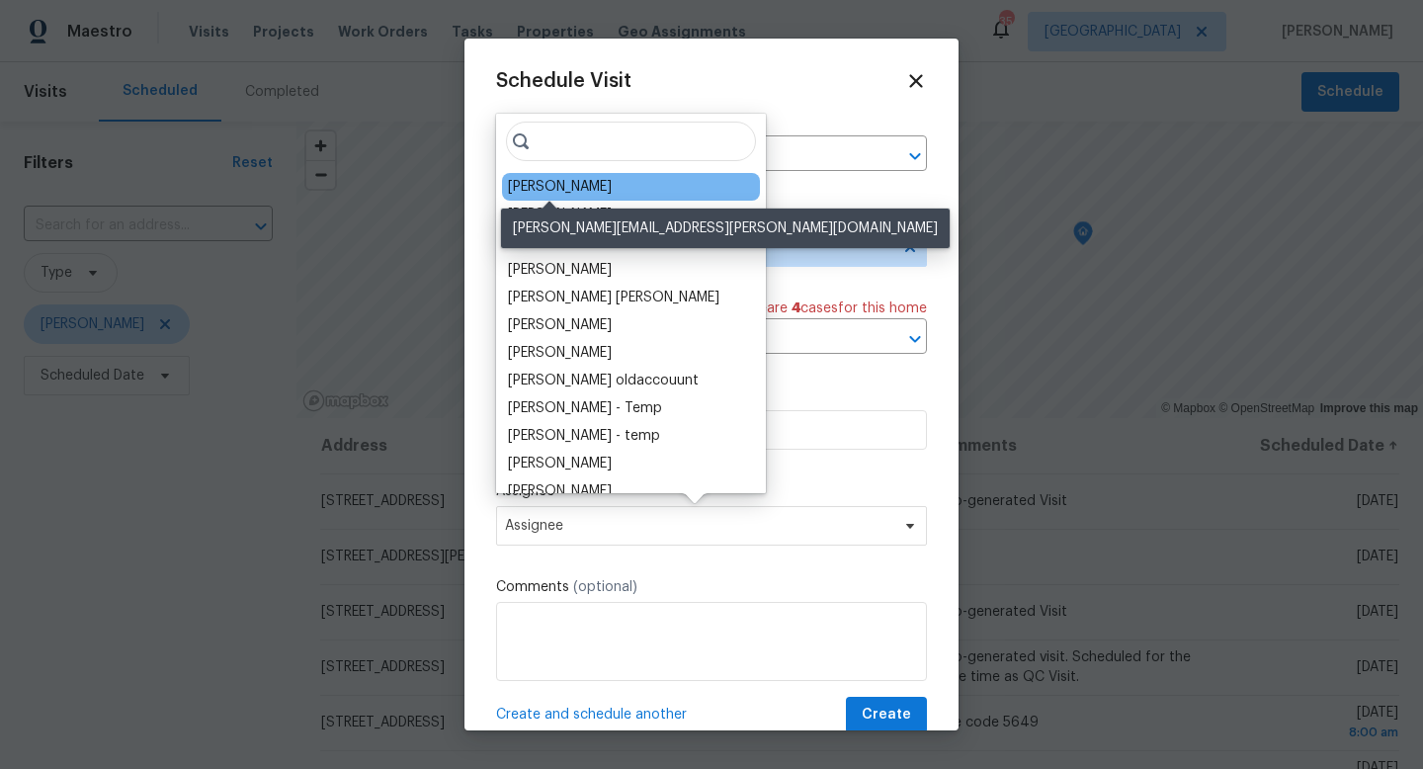
click at [575, 190] on div "[PERSON_NAME]" at bounding box center [560, 187] width 104 height 20
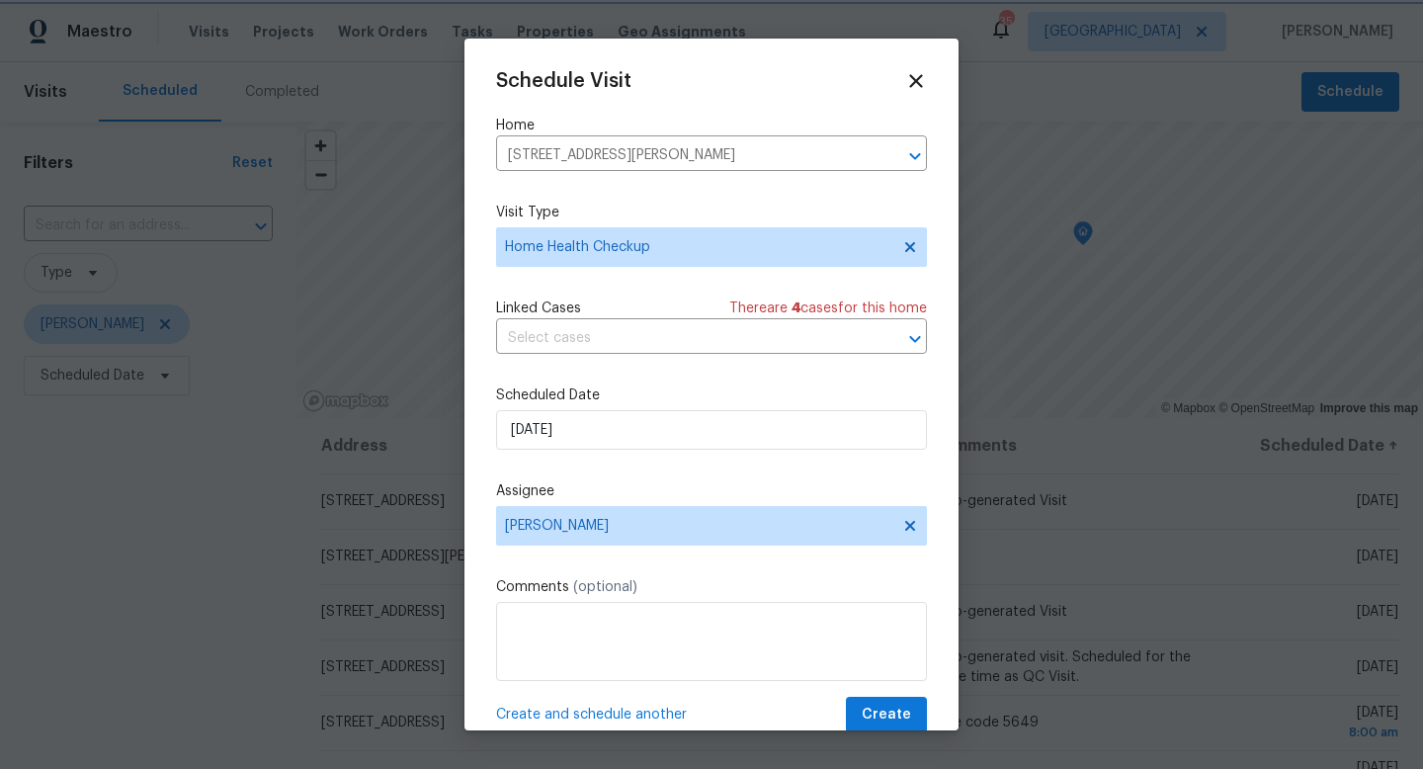
click at [881, 731] on div at bounding box center [711, 384] width 1423 height 769
click at [880, 718] on span "Create" at bounding box center [886, 715] width 49 height 25
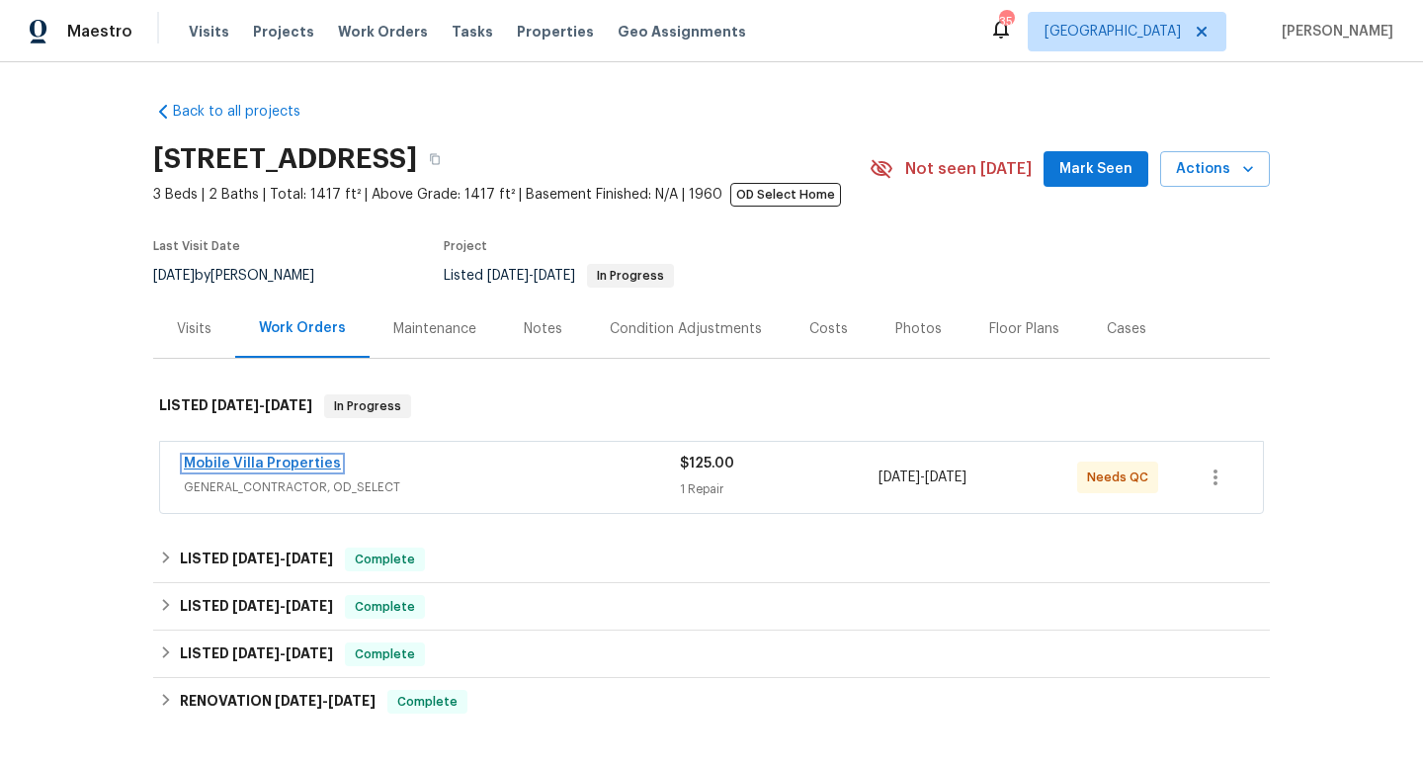
click at [314, 468] on link "Mobile Villa Properties" at bounding box center [262, 464] width 157 height 14
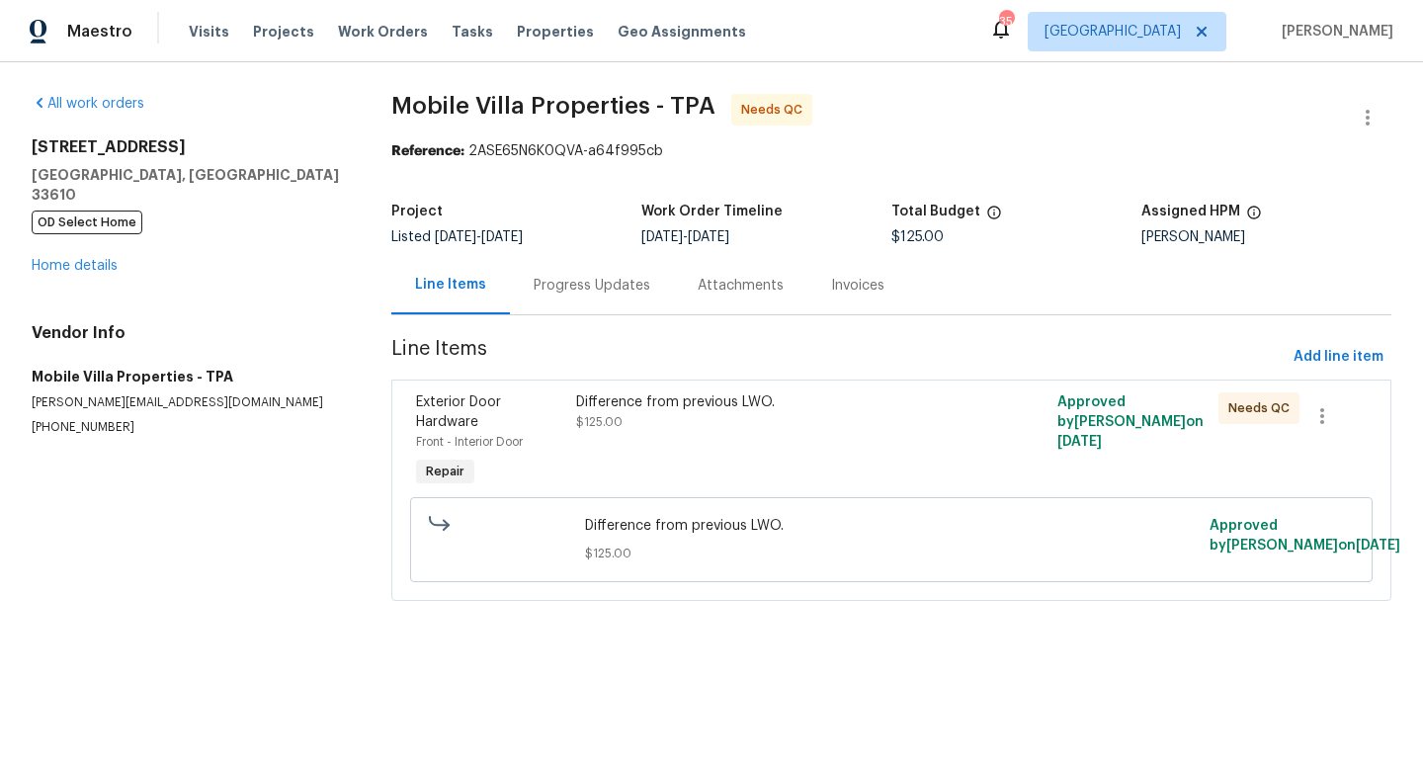
click at [857, 421] on div "Difference from previous LWO. $125.00" at bounding box center [770, 412] width 389 height 40
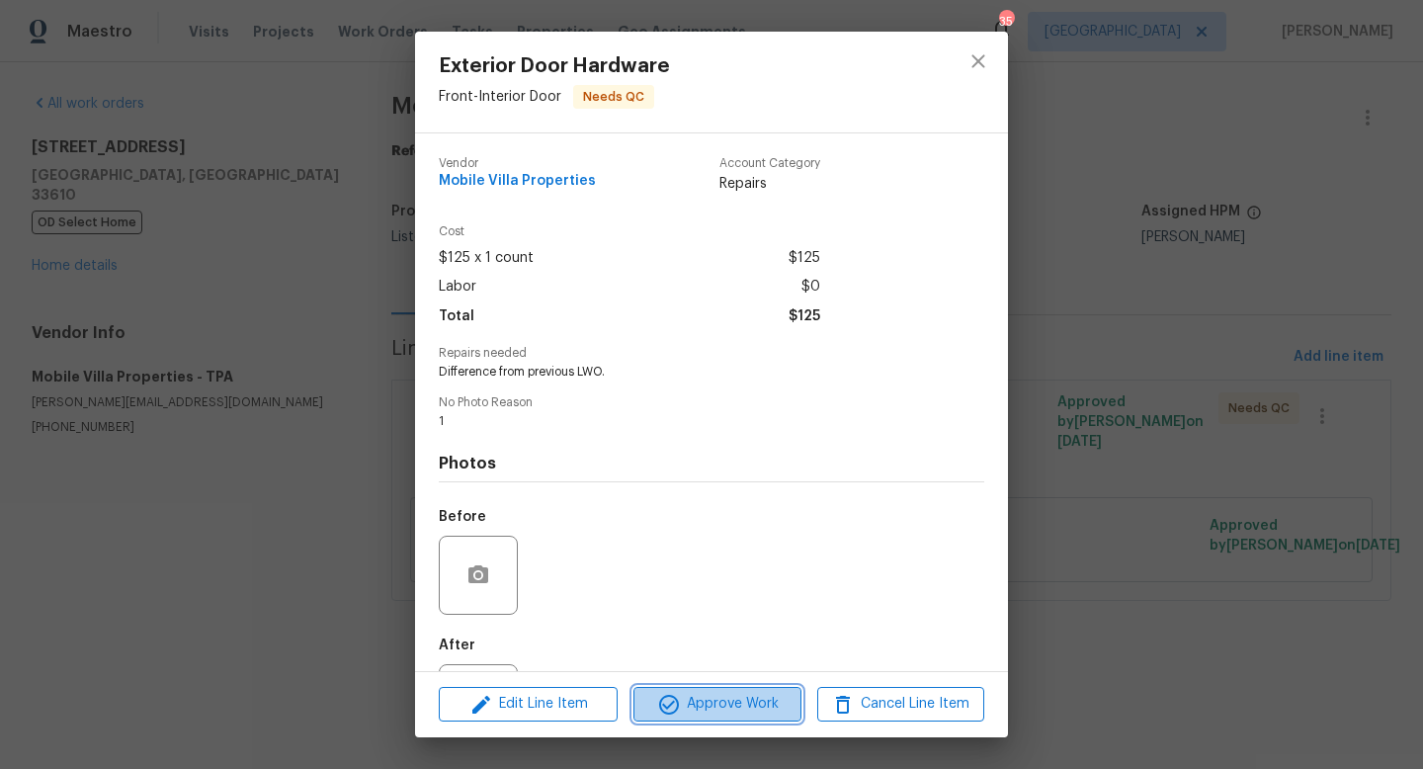
click at [797, 697] on button "Approve Work" at bounding box center [717, 704] width 167 height 35
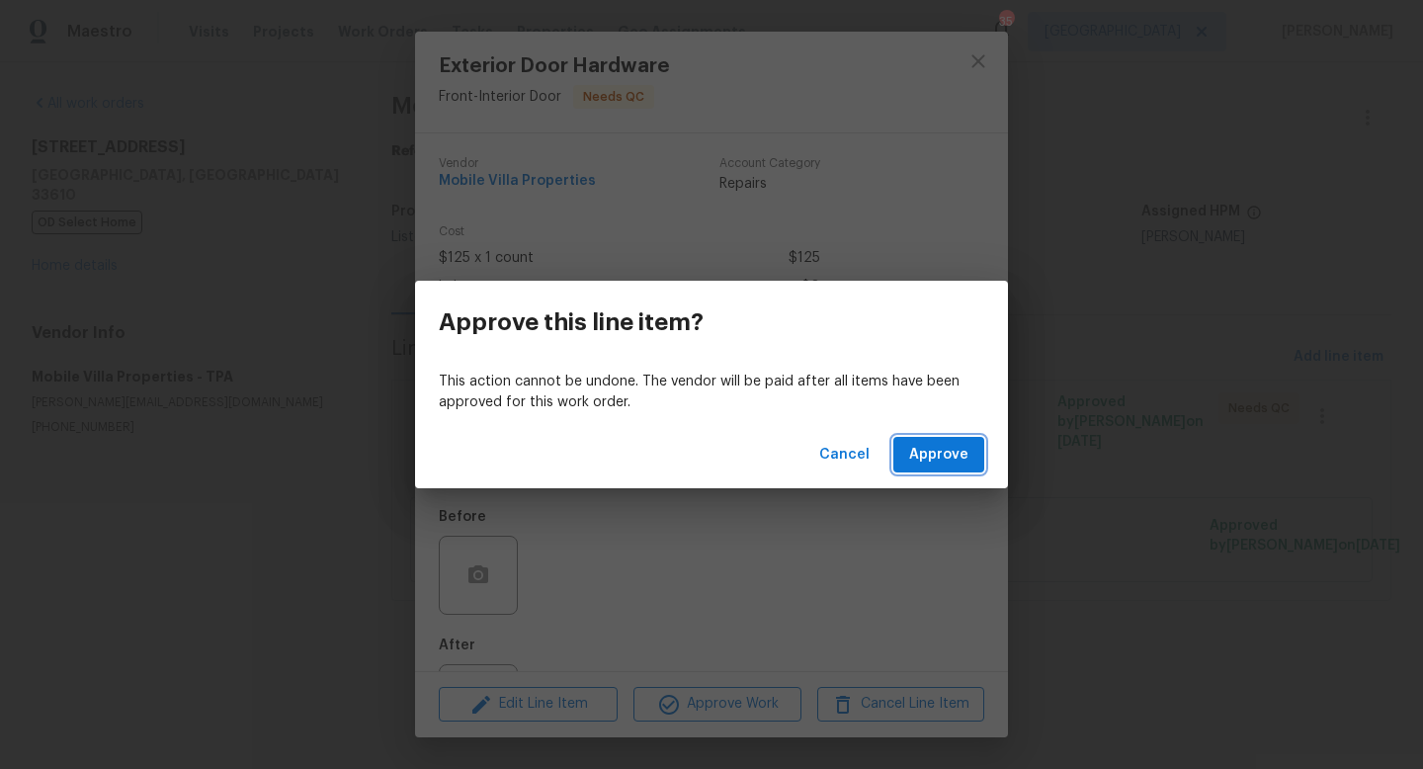
click at [940, 454] on span "Approve" at bounding box center [938, 455] width 59 height 25
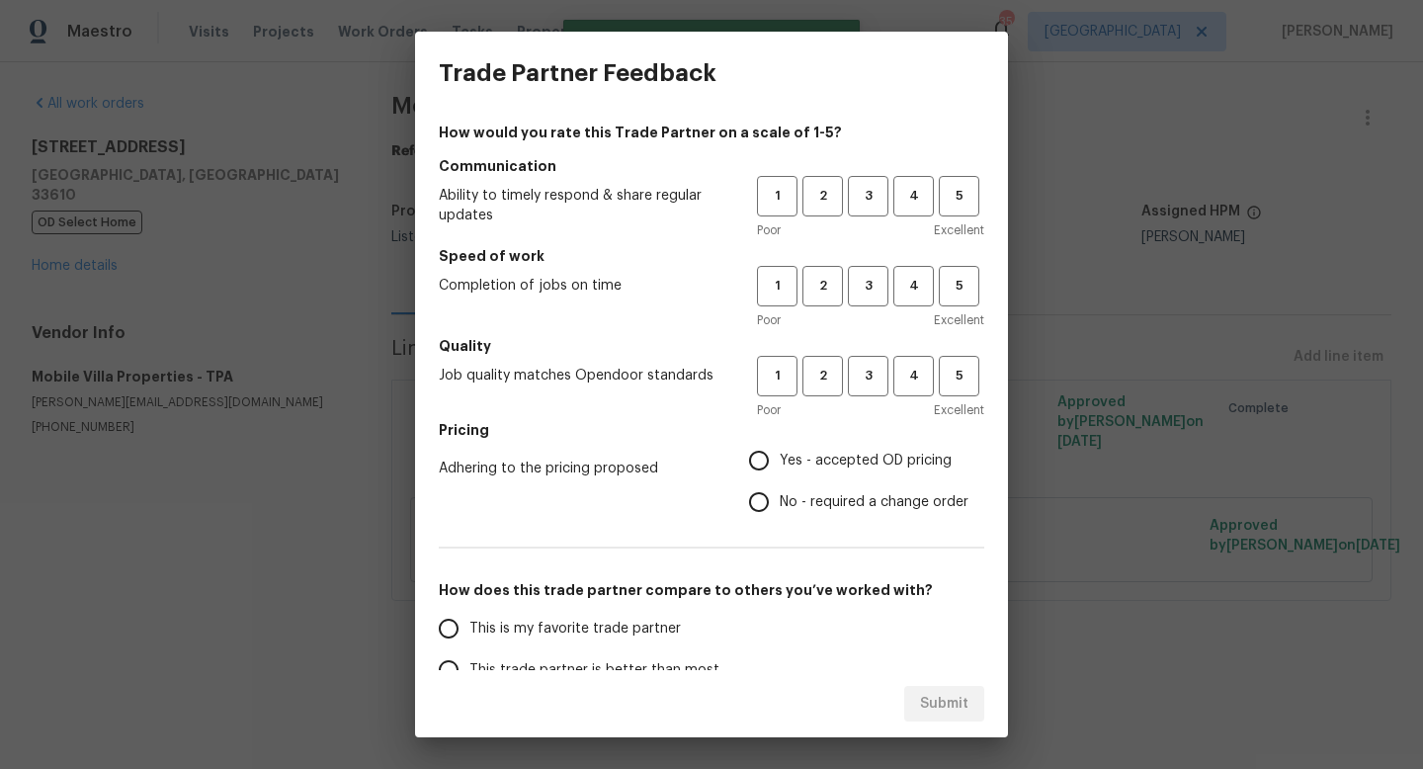
click at [875, 218] on div "1 2 3 4 5 Poor Excellent" at bounding box center [870, 208] width 227 height 64
click at [868, 209] on button "3" at bounding box center [868, 196] width 41 height 41
click at [870, 268] on button "3" at bounding box center [868, 286] width 41 height 41
click at [869, 376] on span "3" at bounding box center [868, 376] width 37 height 23
click at [849, 461] on span "Yes - accepted OD pricing" at bounding box center [866, 461] width 172 height 21
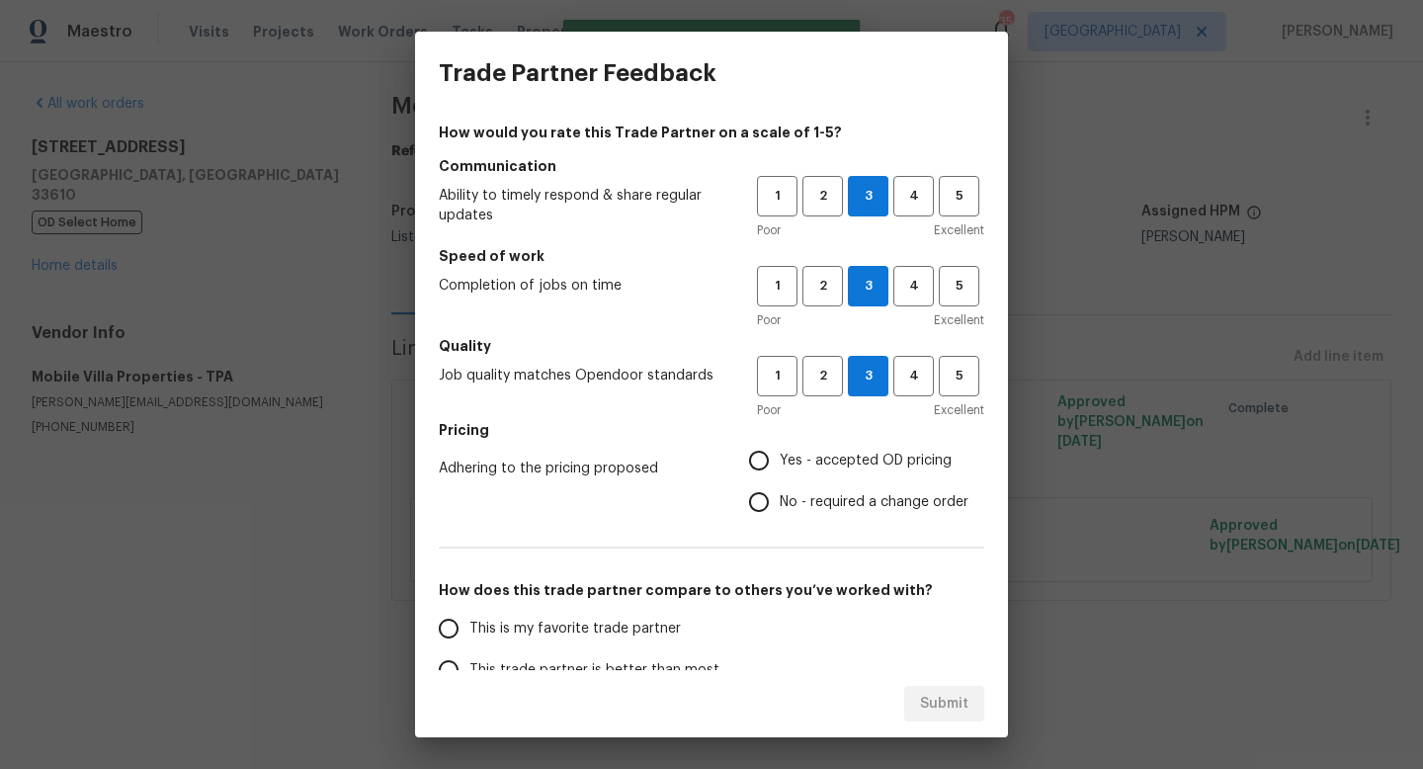
click at [780, 461] on input "Yes - accepted OD pricing" at bounding box center [759, 461] width 42 height 42
radio input "true"
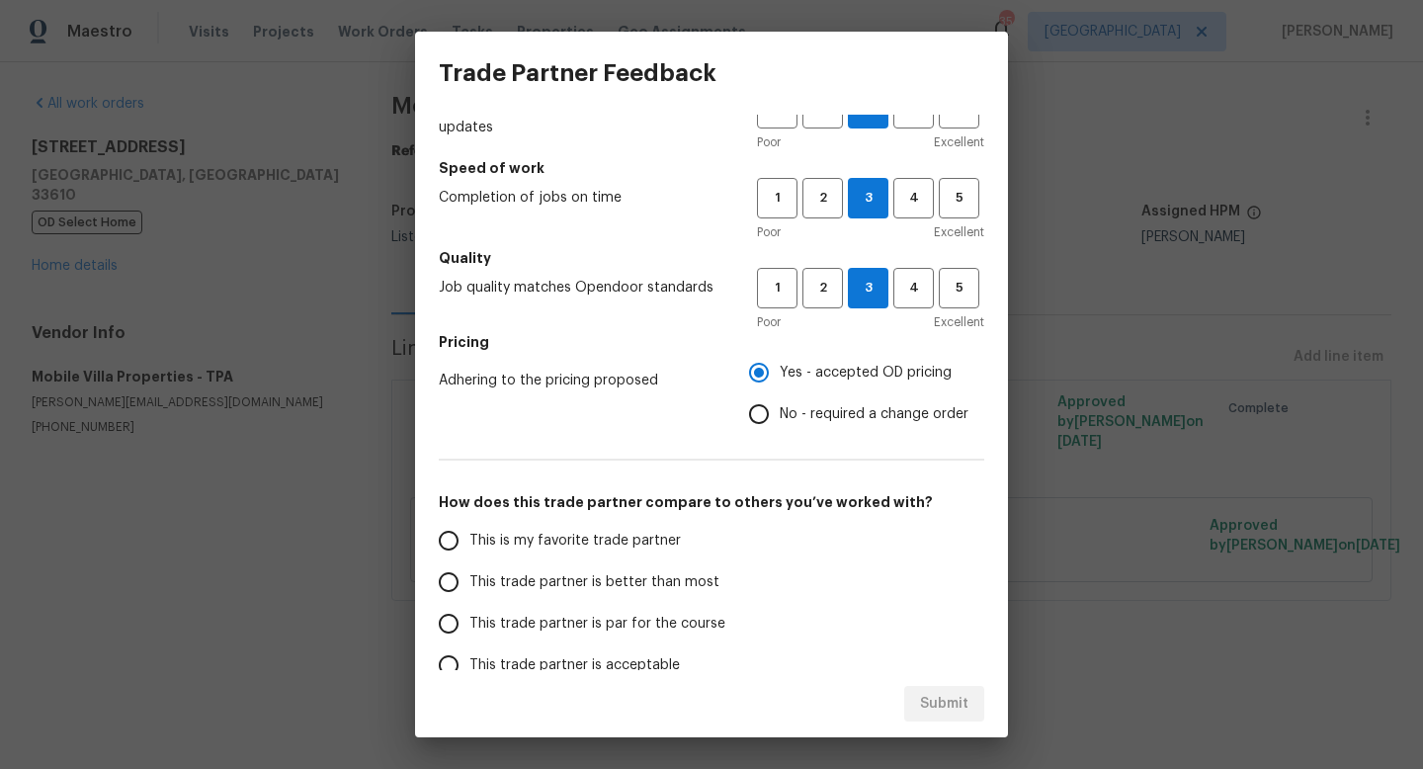
click at [667, 615] on span "This trade partner is par for the course" at bounding box center [597, 624] width 256 height 21
click at [469, 615] on input "This trade partner is par for the course" at bounding box center [449, 624] width 42 height 42
click at [927, 699] on span "Submit" at bounding box center [944, 704] width 48 height 25
radio input "true"
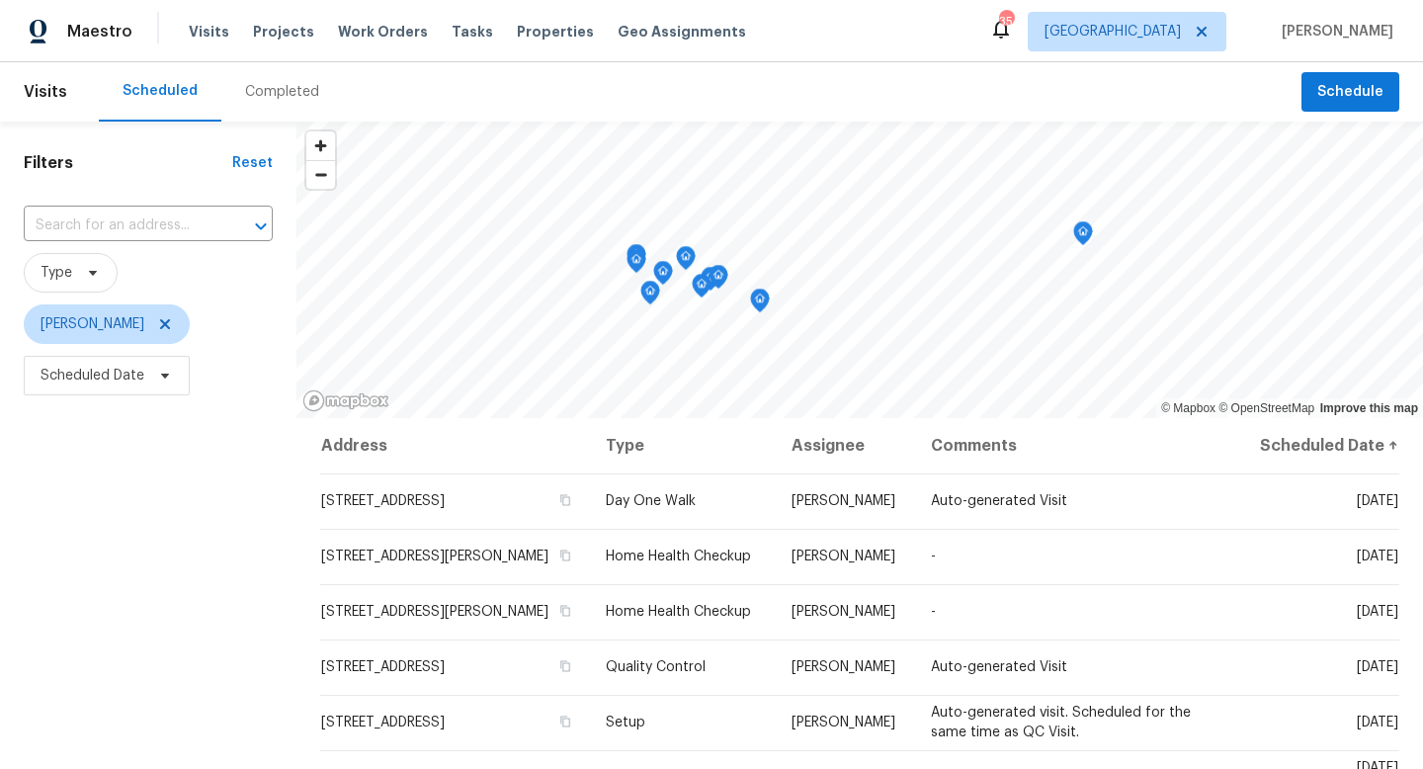
click at [1298, 114] on div "Scheduled Completed" at bounding box center [700, 91] width 1203 height 59
click at [1363, 89] on span "Schedule" at bounding box center [1350, 92] width 66 height 25
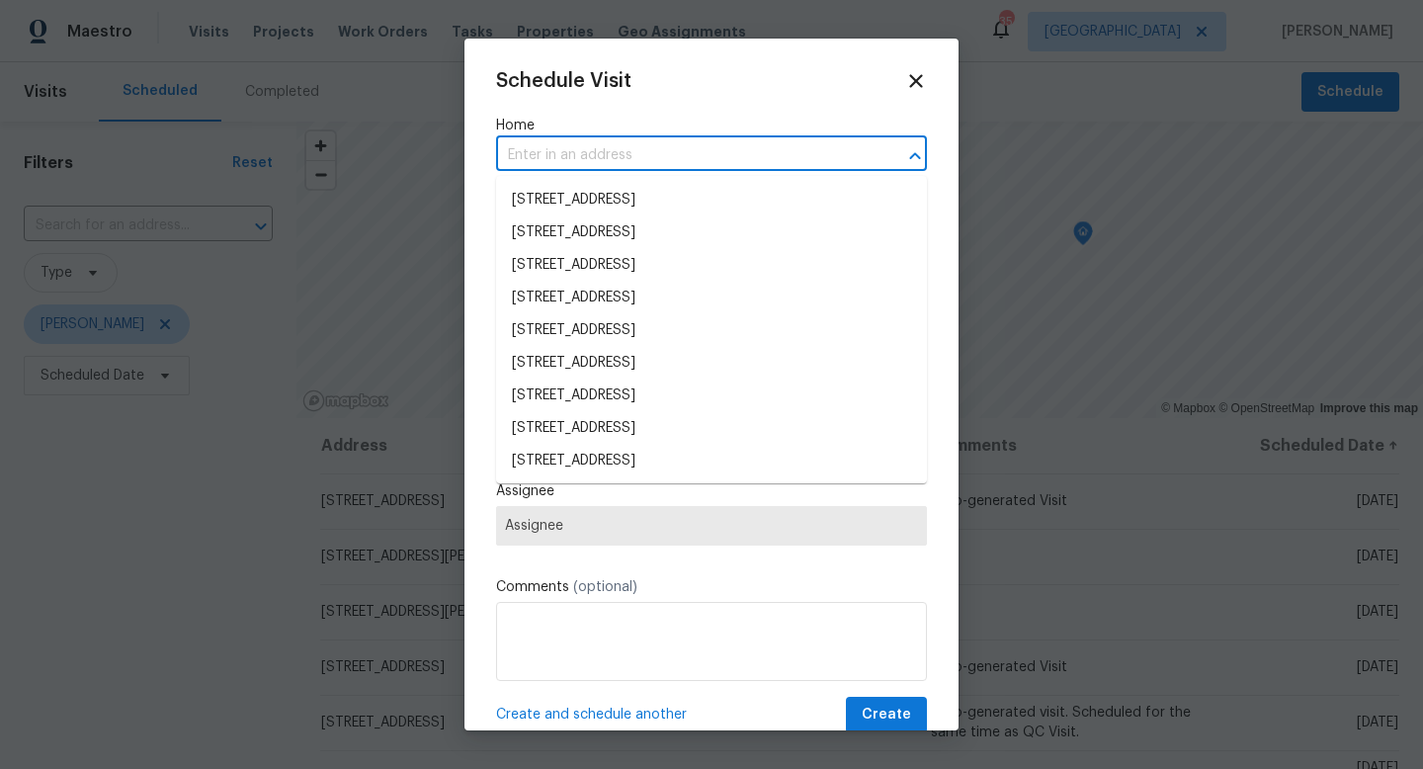
click at [567, 147] on input "text" at bounding box center [684, 155] width 376 height 31
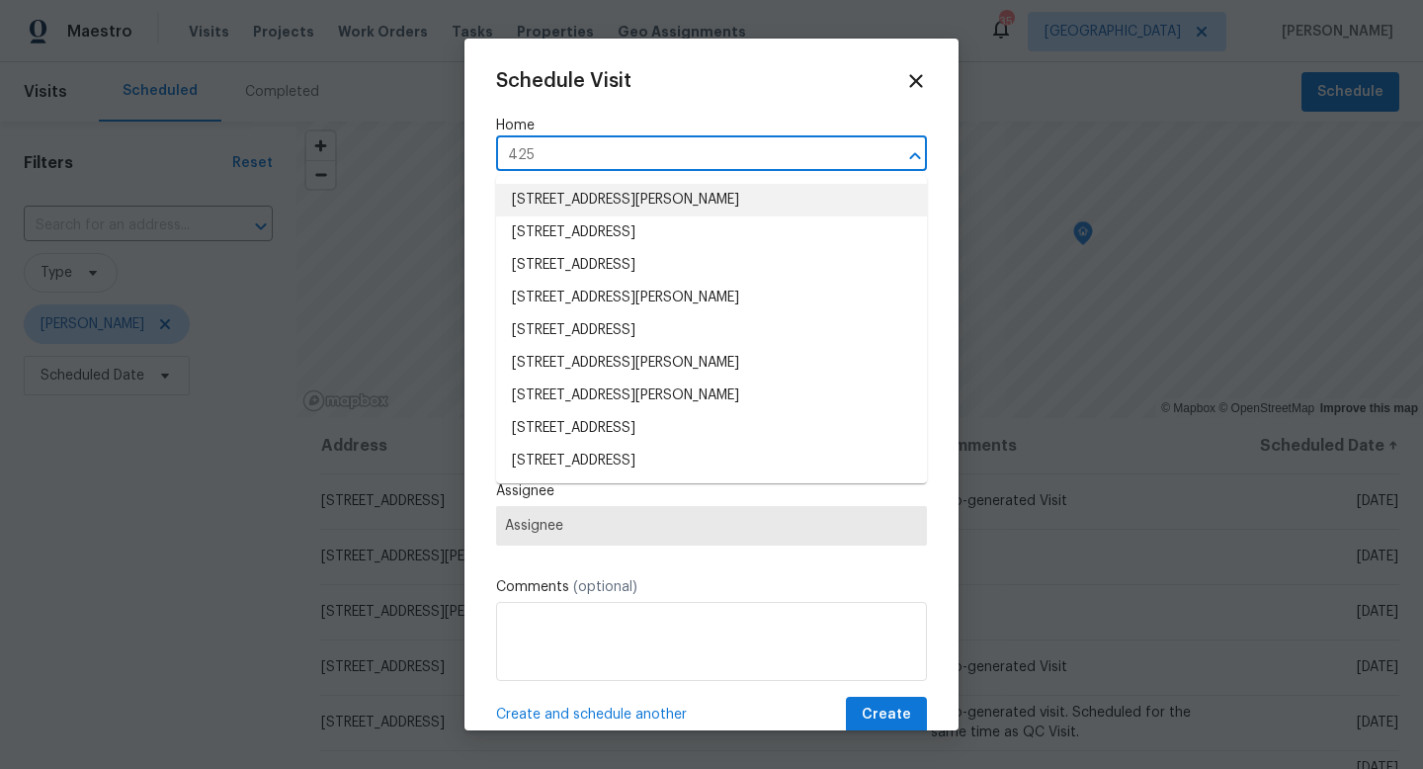
type input "425 s"
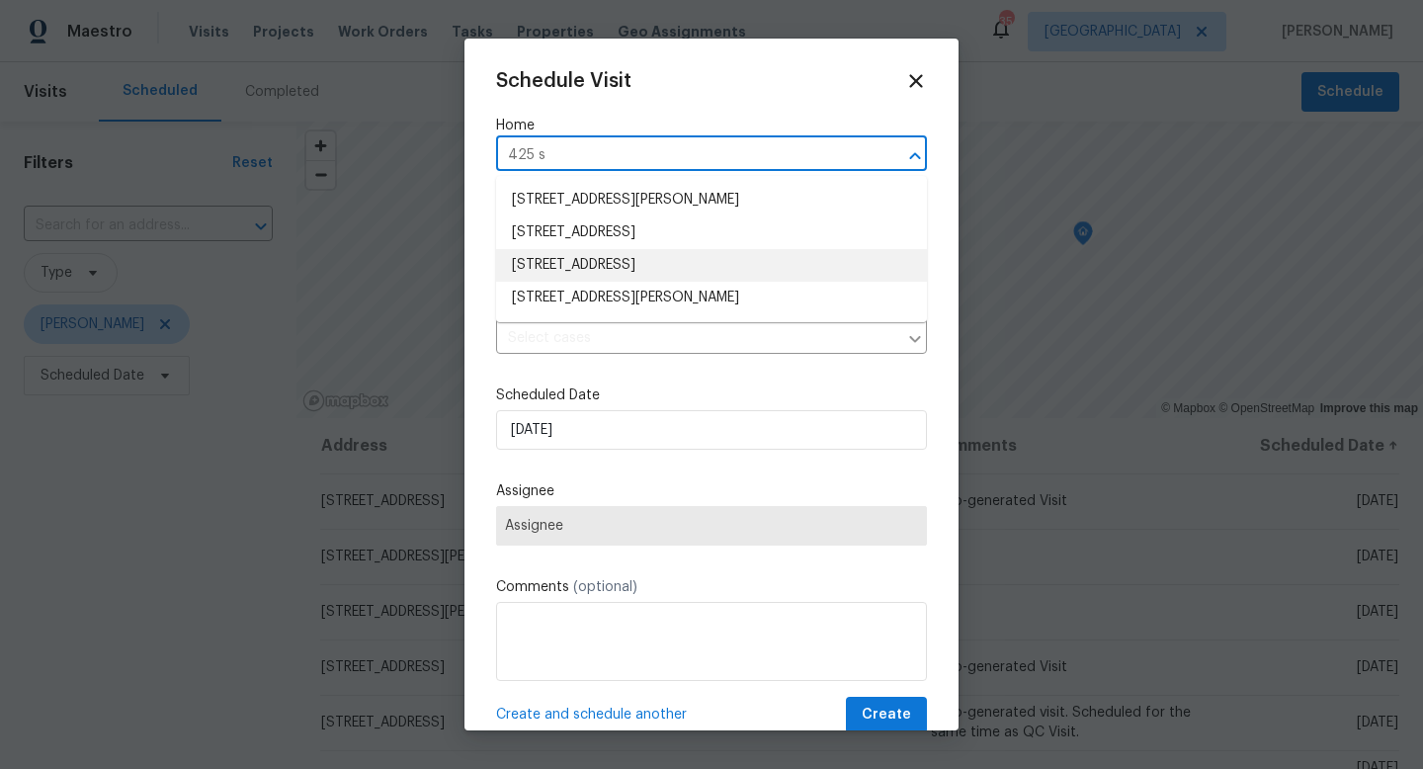
click at [559, 262] on li "[STREET_ADDRESS]" at bounding box center [711, 265] width 431 height 33
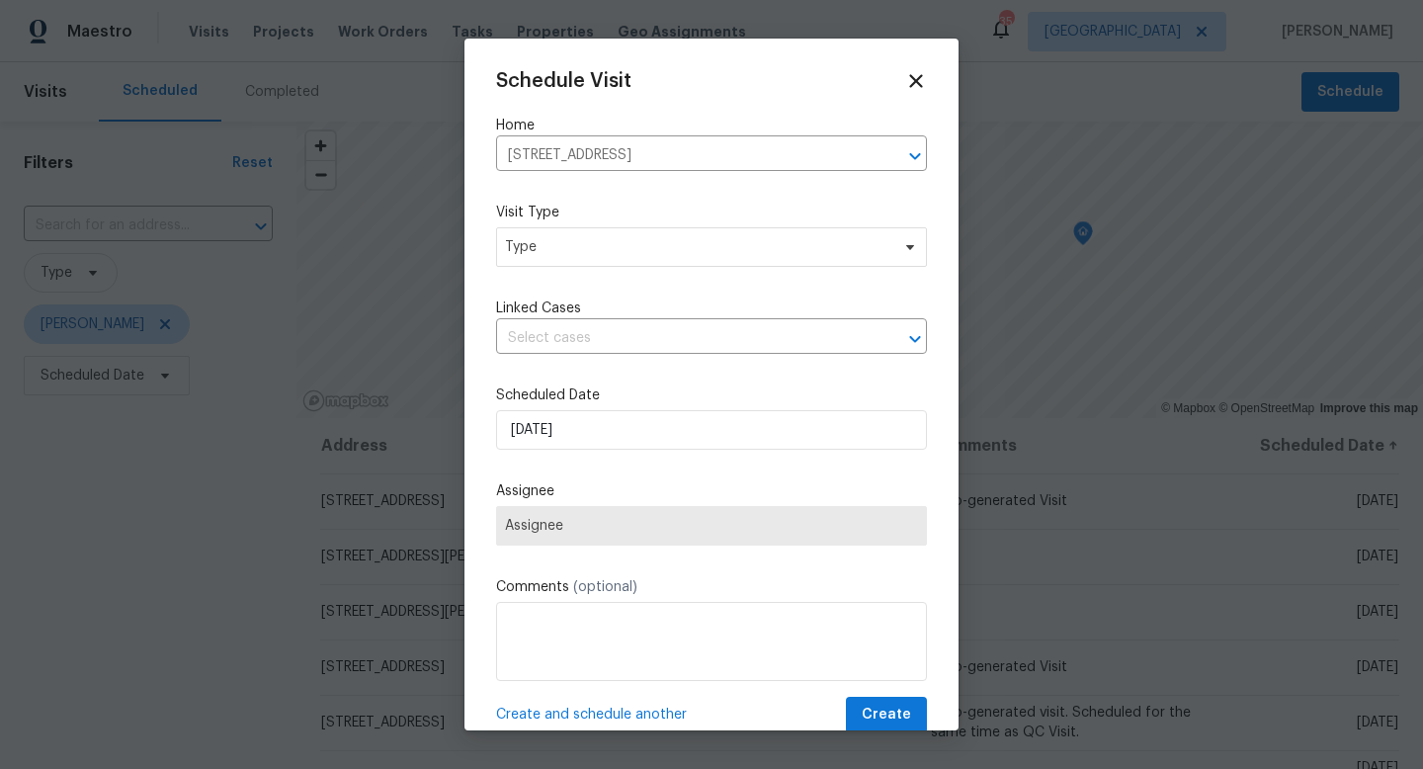
click at [560, 270] on div "Schedule Visit Home [STREET_ADDRESS] ​ Visit Type Type Linked Cases ​ Scheduled…" at bounding box center [711, 401] width 431 height 663
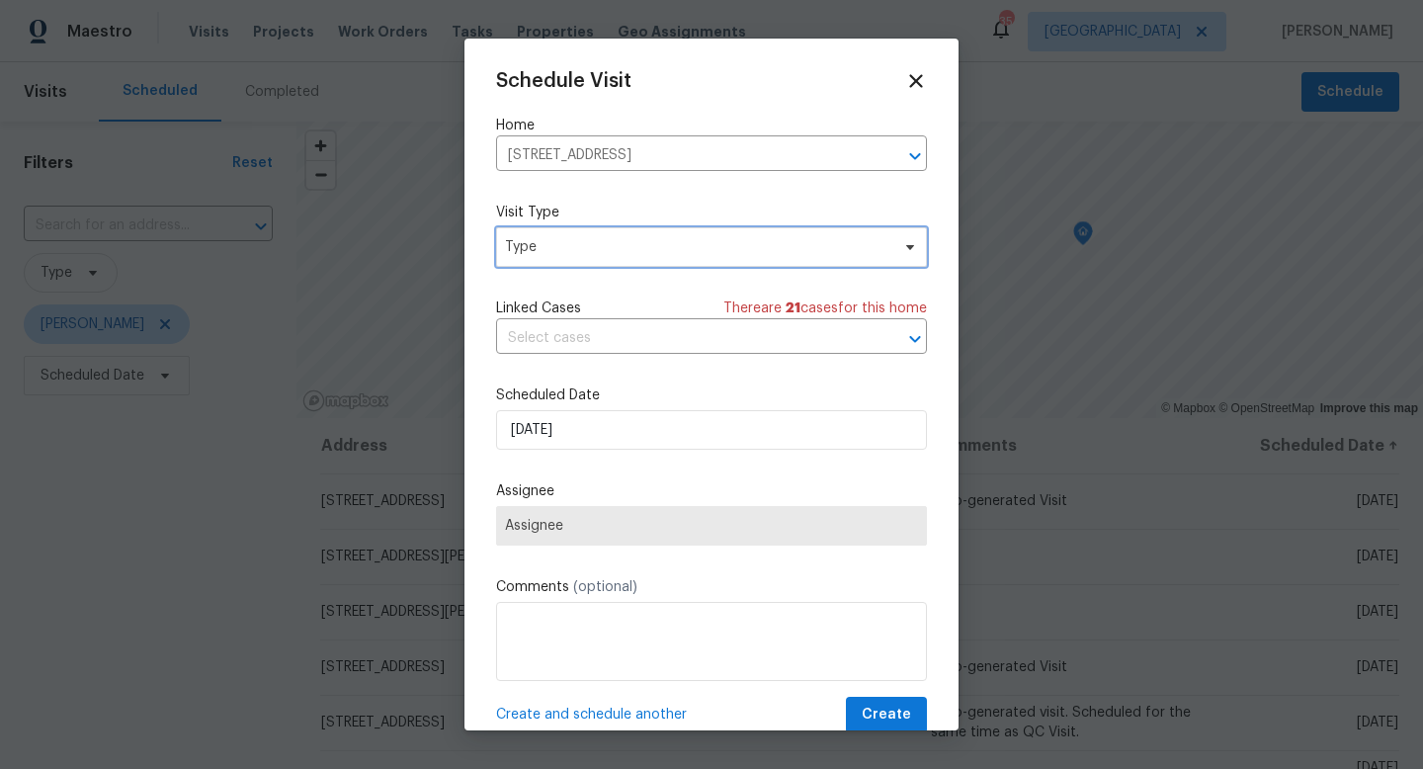
click at [568, 253] on span "Type" at bounding box center [697, 247] width 384 height 20
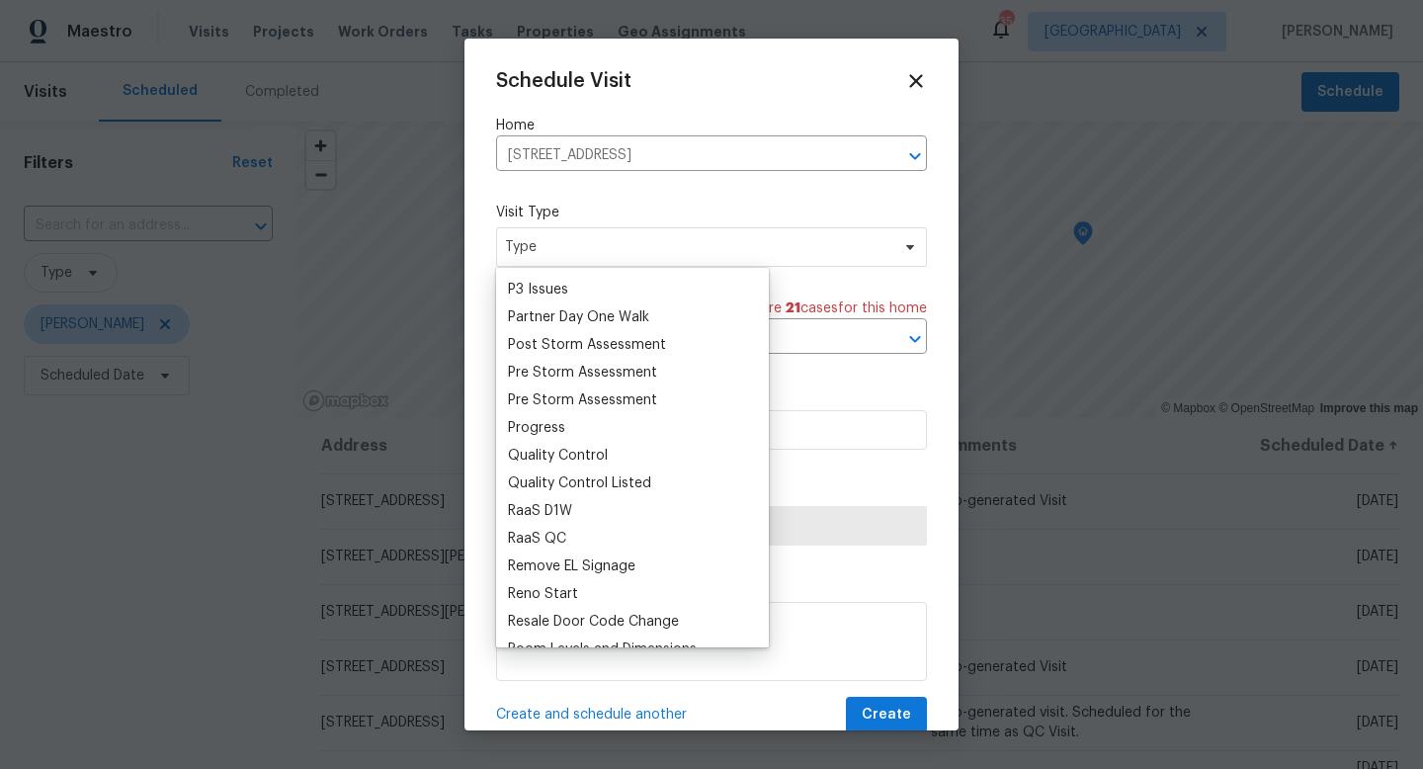
scroll to position [1190, 0]
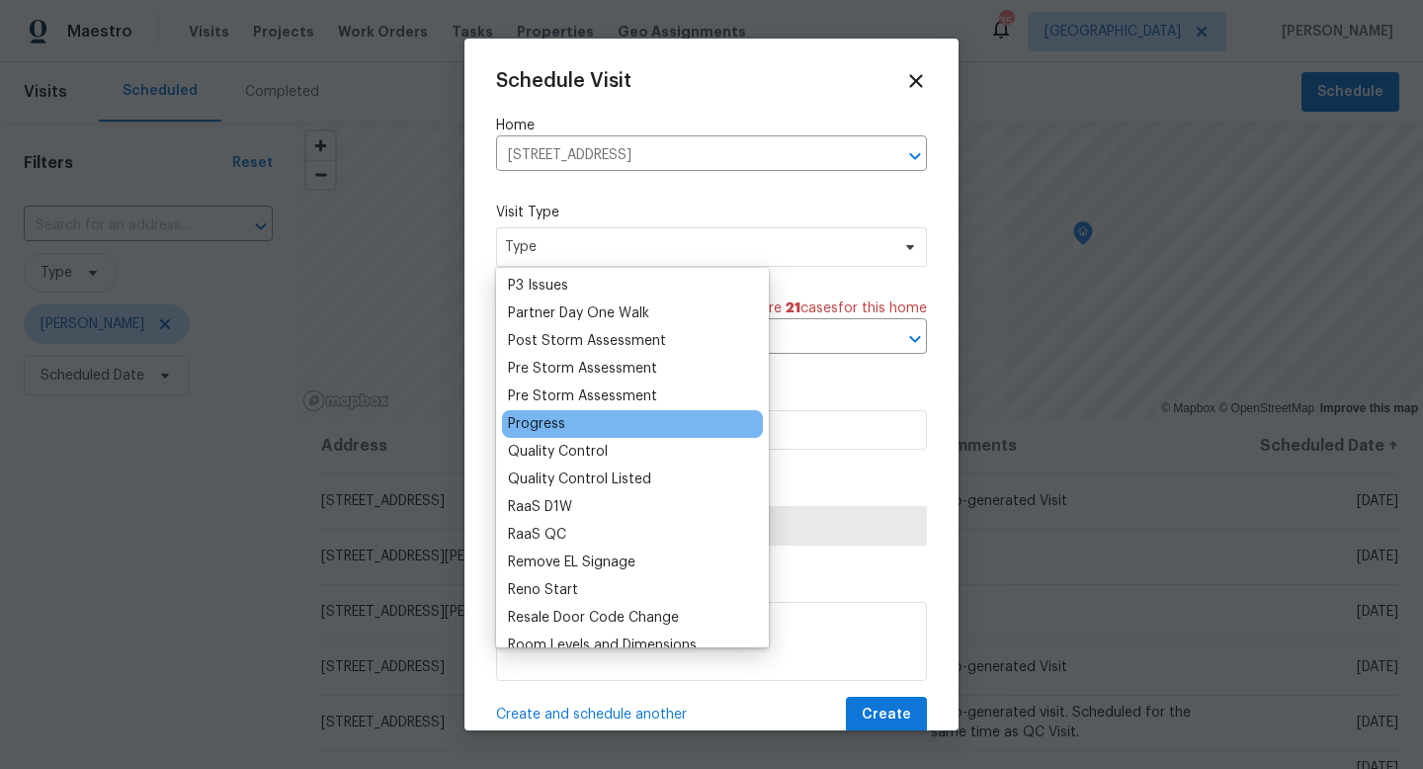
click at [564, 427] on div "Progress" at bounding box center [632, 424] width 261 height 28
click at [552, 427] on div "Progress" at bounding box center [536, 424] width 57 height 20
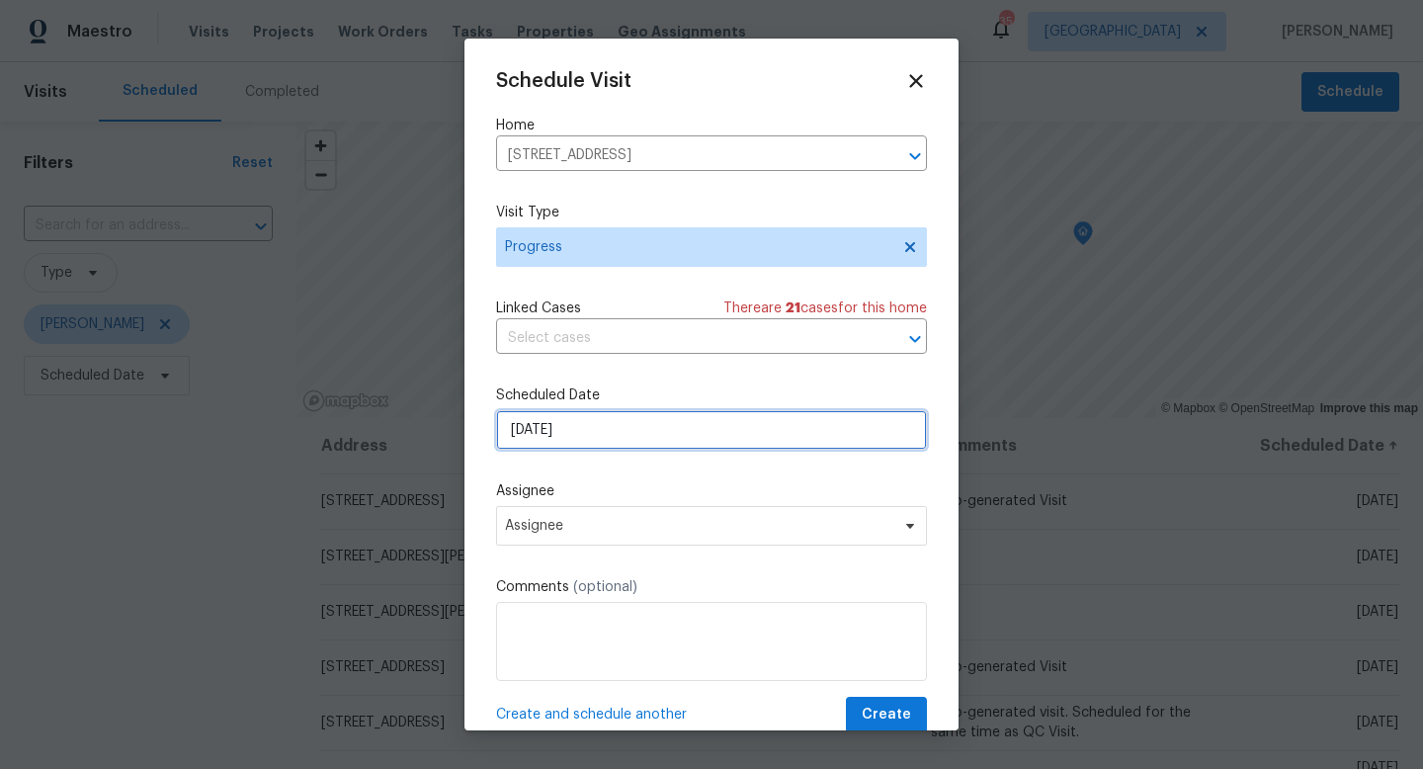
click at [552, 438] on input "[DATE]" at bounding box center [711, 430] width 431 height 40
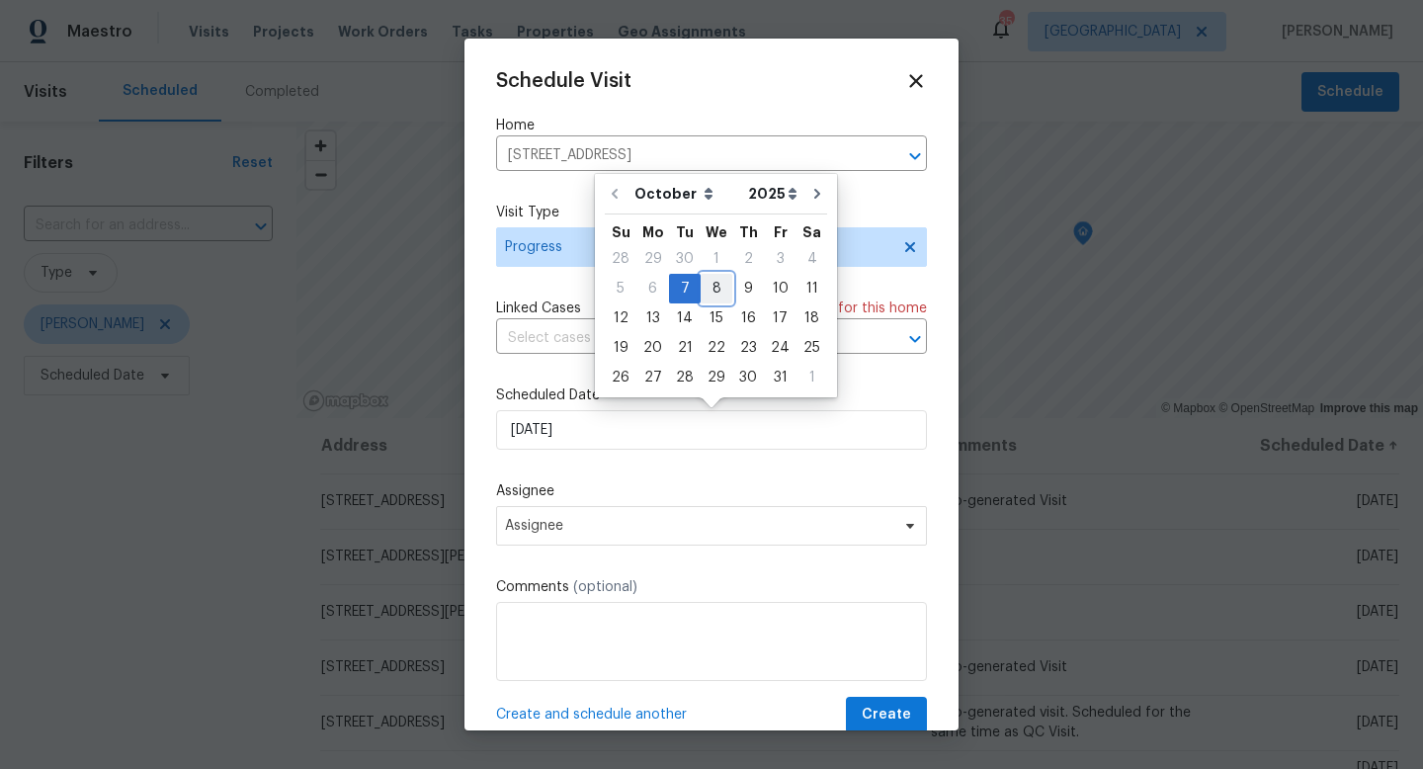
click at [717, 283] on div "8" at bounding box center [717, 289] width 32 height 28
type input "[DATE]"
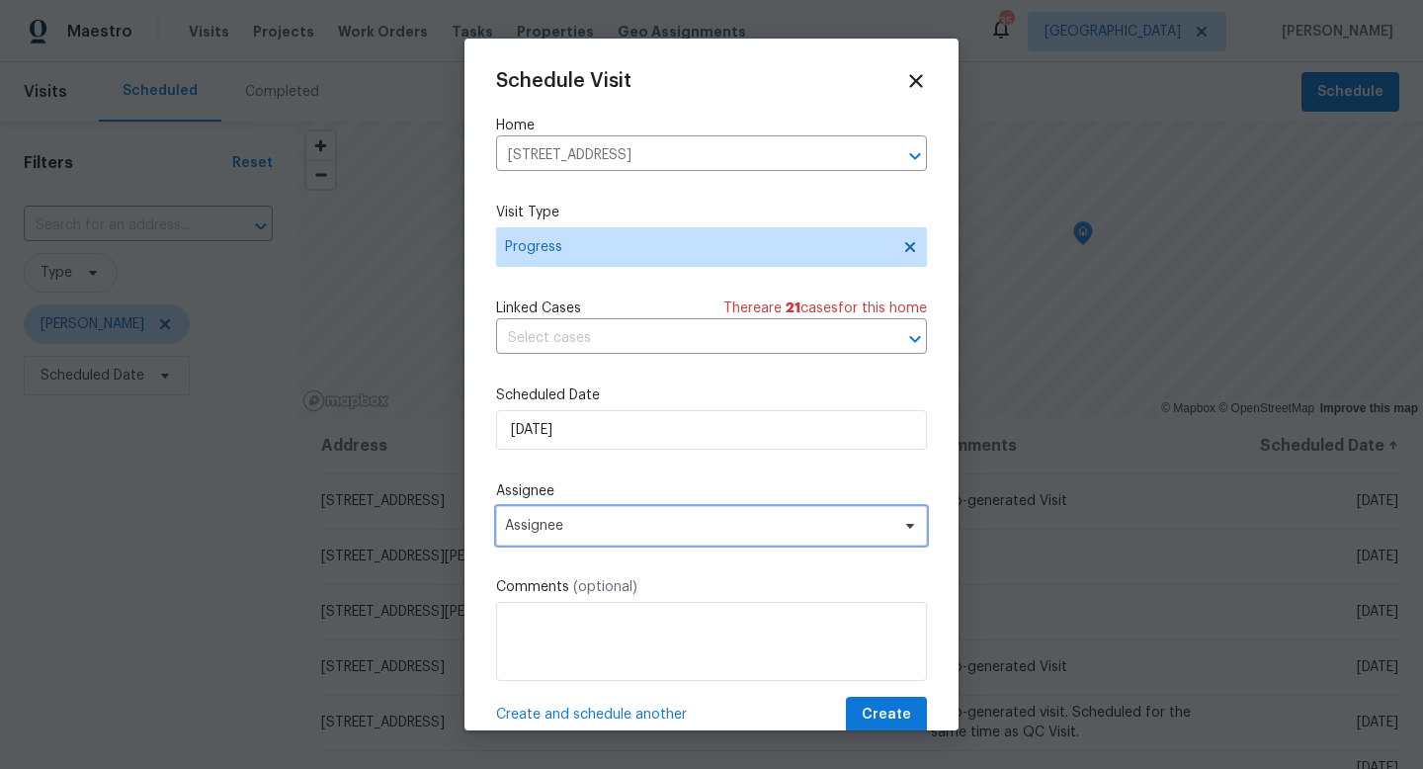
click at [640, 520] on span "Assignee" at bounding box center [698, 526] width 387 height 16
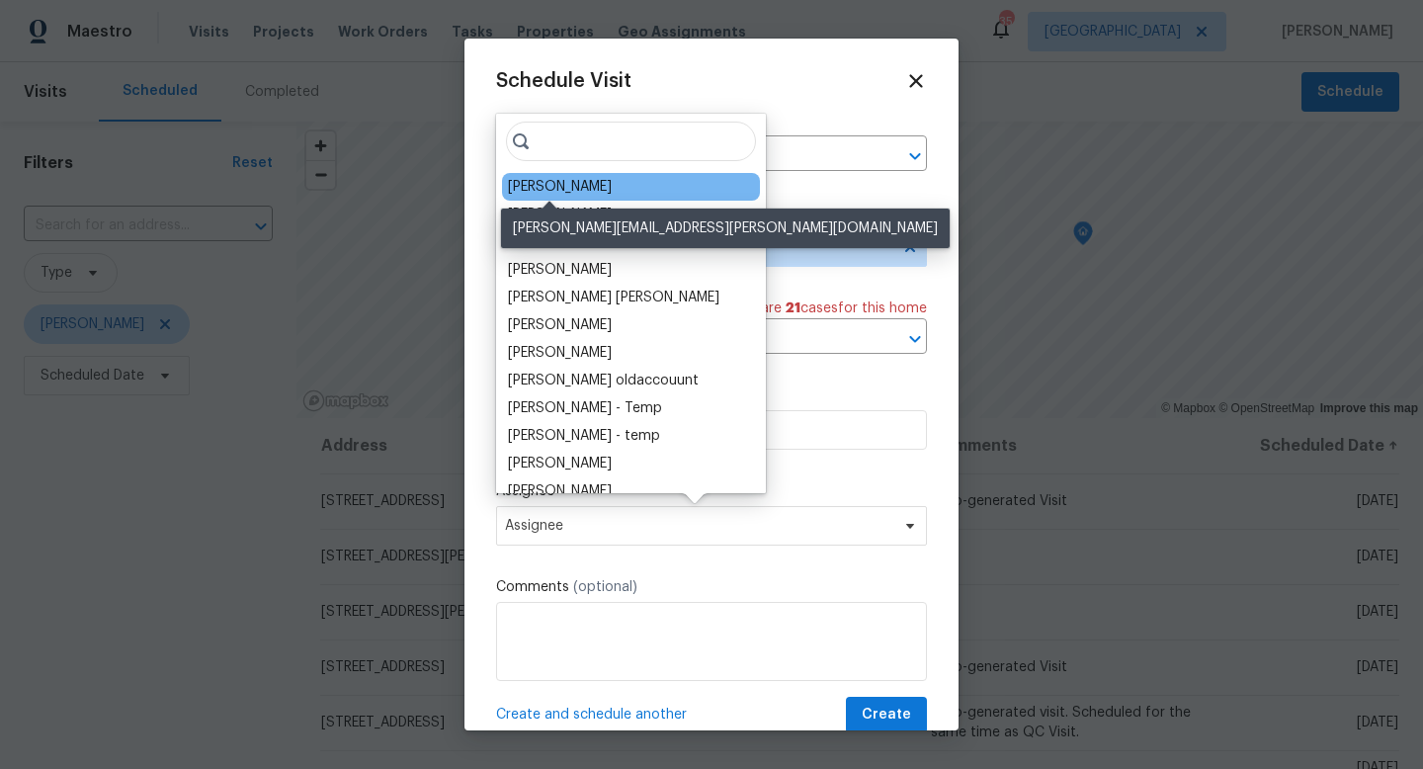
click at [557, 192] on div "[PERSON_NAME]" at bounding box center [560, 187] width 104 height 20
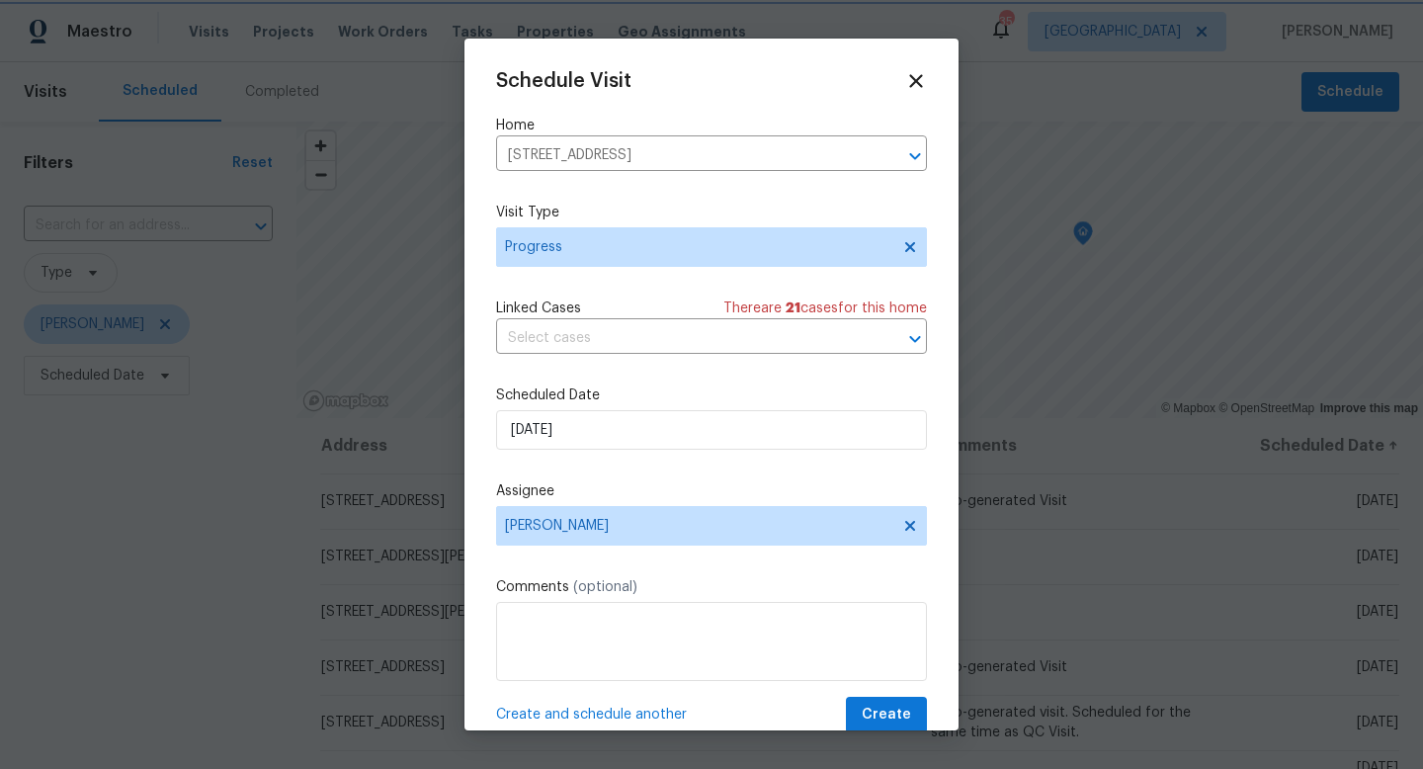
click at [889, 733] on div at bounding box center [711, 384] width 1423 height 769
click at [889, 721] on span "Create" at bounding box center [886, 715] width 49 height 25
